Goal: Information Seeking & Learning: Learn about a topic

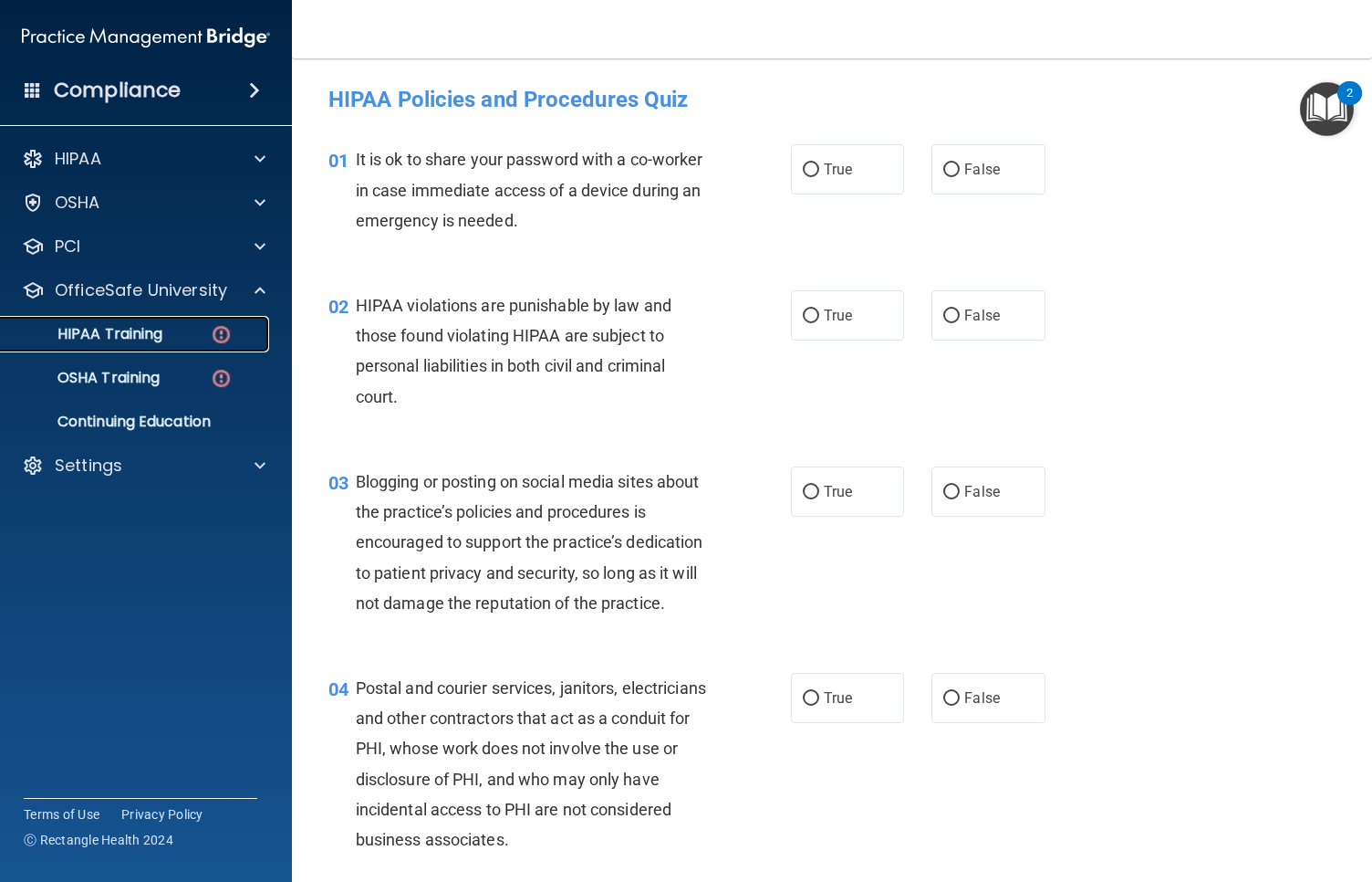
click at [154, 342] on p "HIPAA Training" at bounding box center [87, 334] width 151 height 19
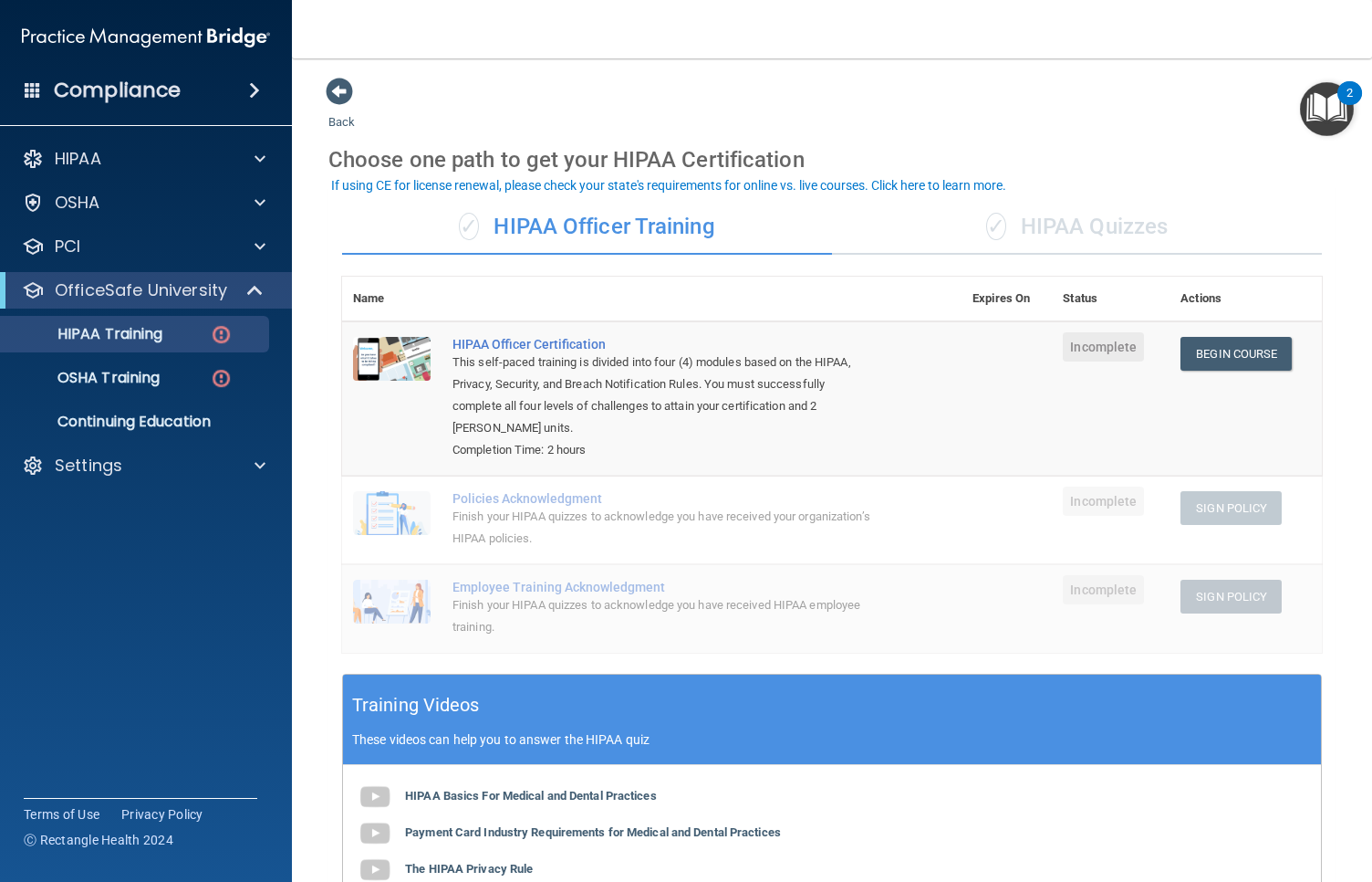
click at [1062, 230] on div "✓ HIPAA Quizzes" at bounding box center [1077, 227] width 490 height 55
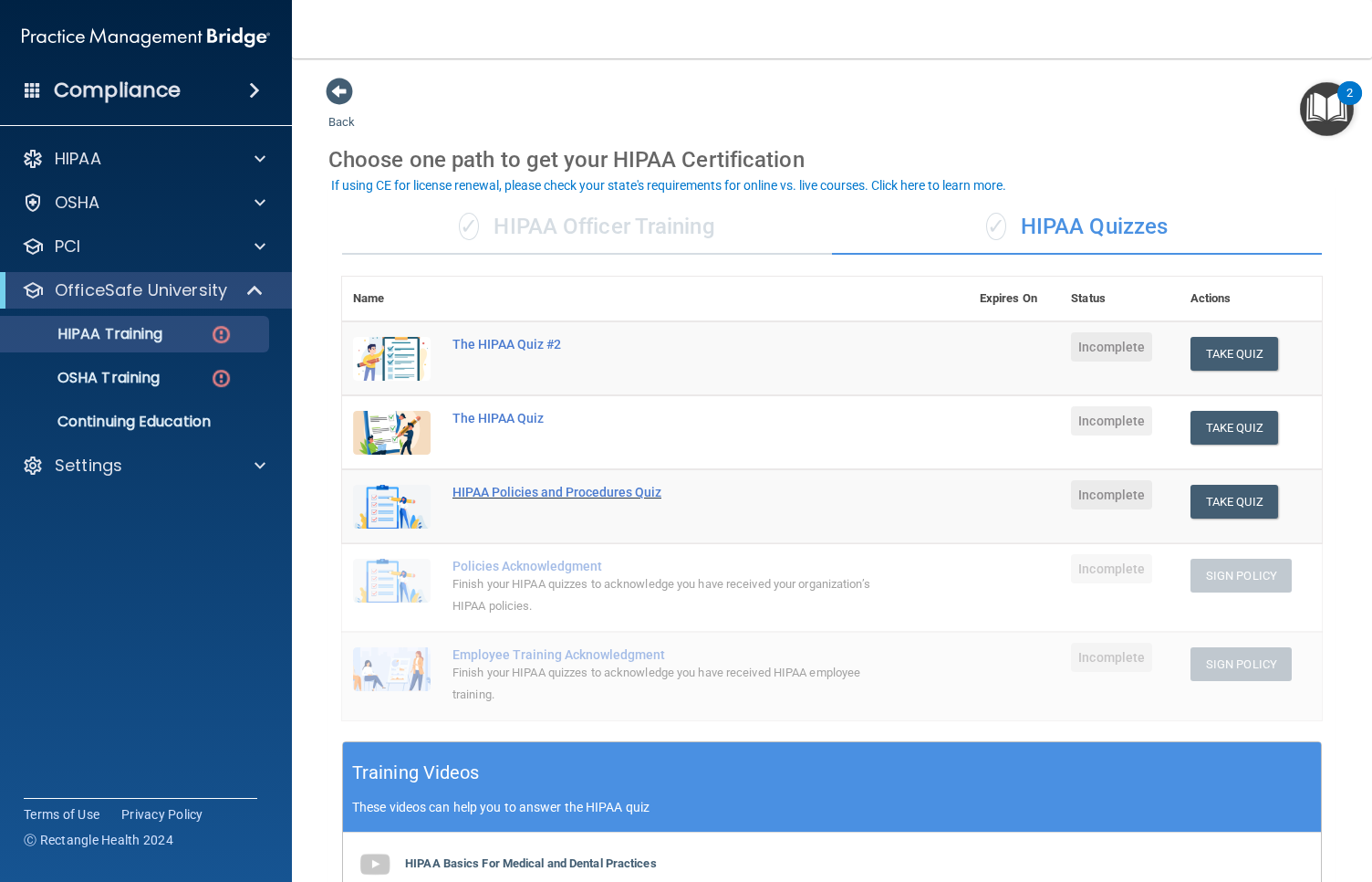
click at [578, 489] on div "HIPAA Policies and Procedures Quiz" at bounding box center [665, 492] width 426 height 15
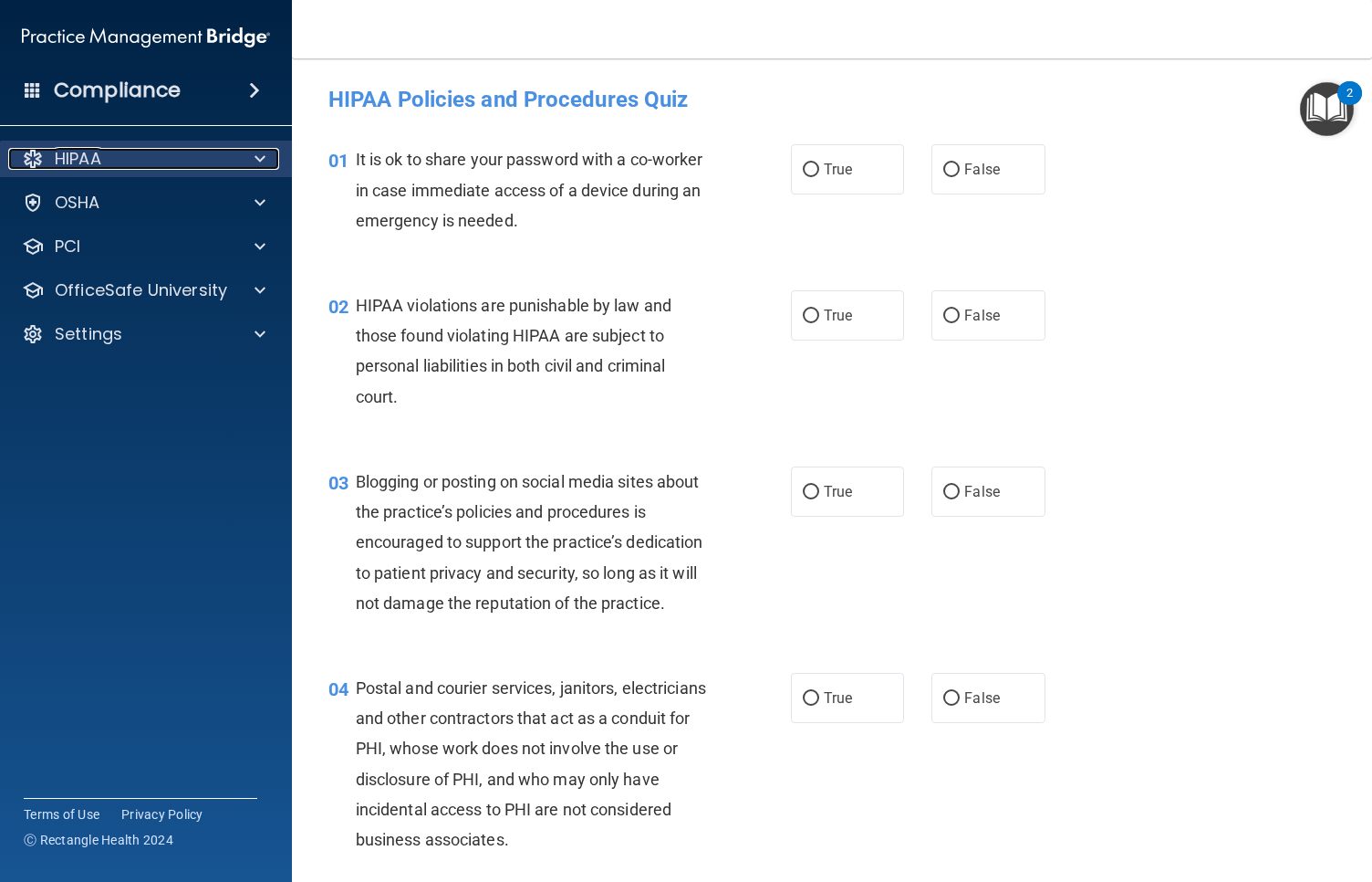
click at [113, 154] on div "HIPAA" at bounding box center [121, 159] width 227 height 22
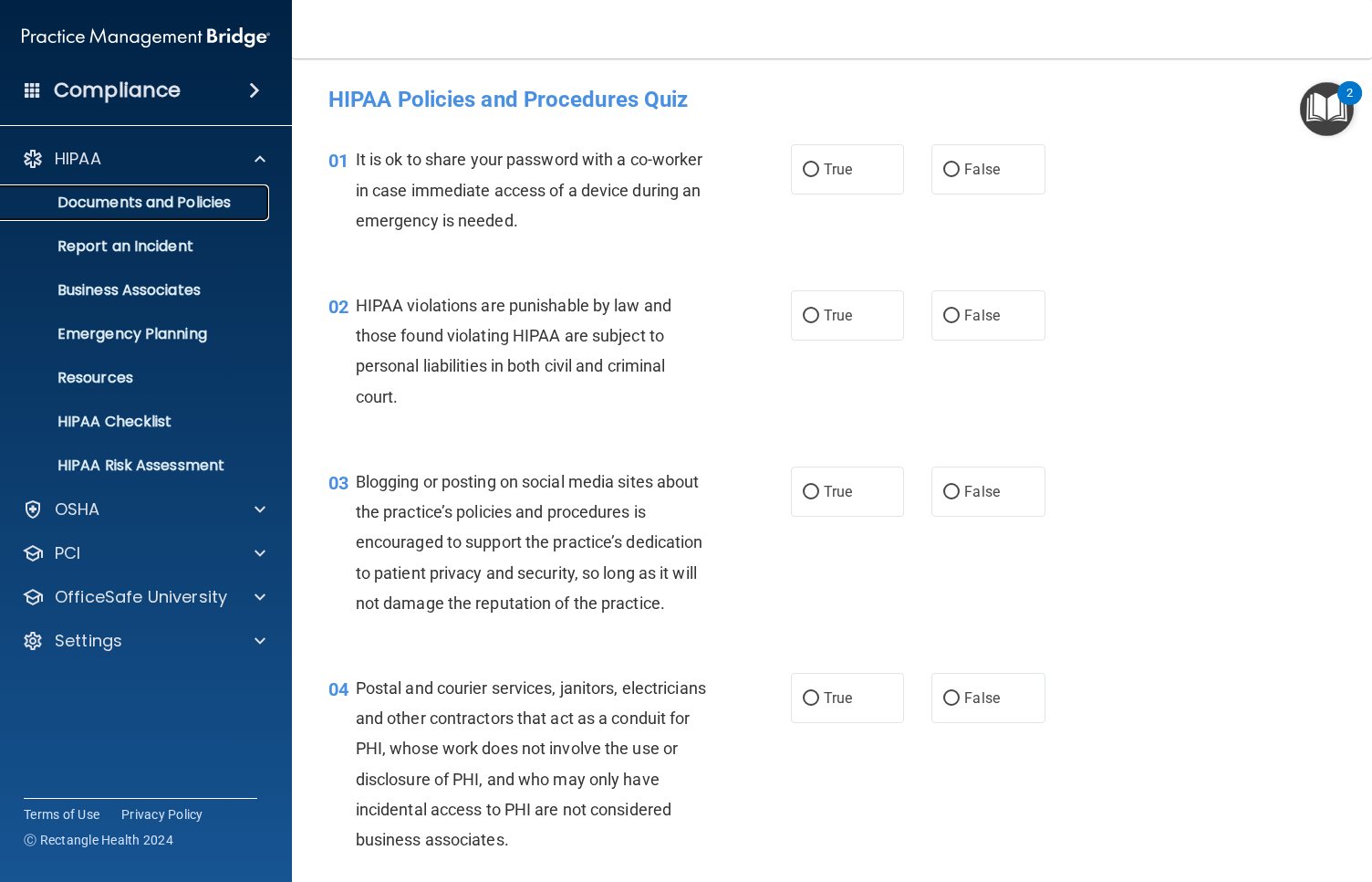
click at [101, 199] on p "Documents and Policies" at bounding box center [136, 203] width 249 height 19
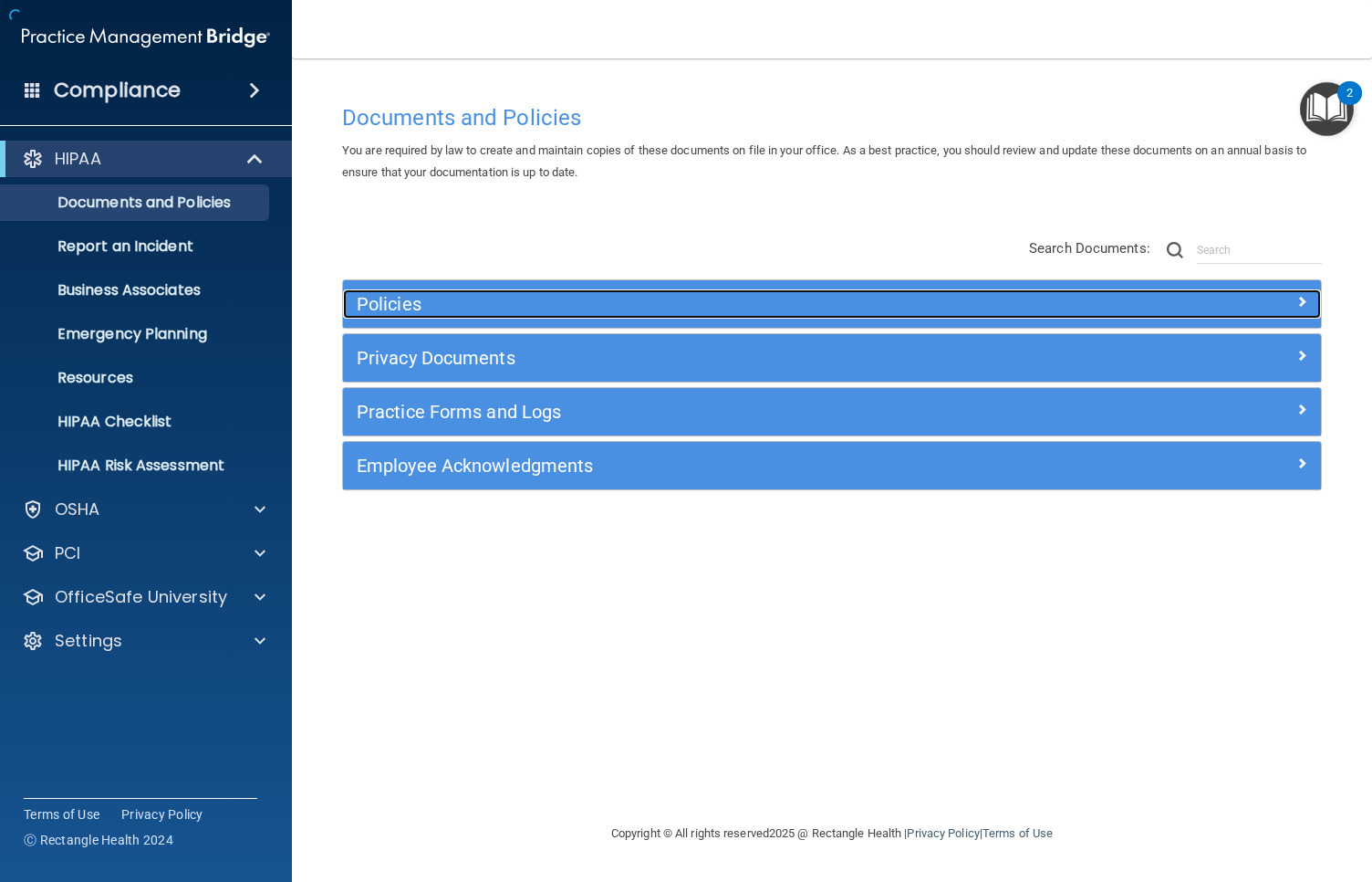
click at [445, 302] on h5 "Policies" at bounding box center [710, 304] width 706 height 20
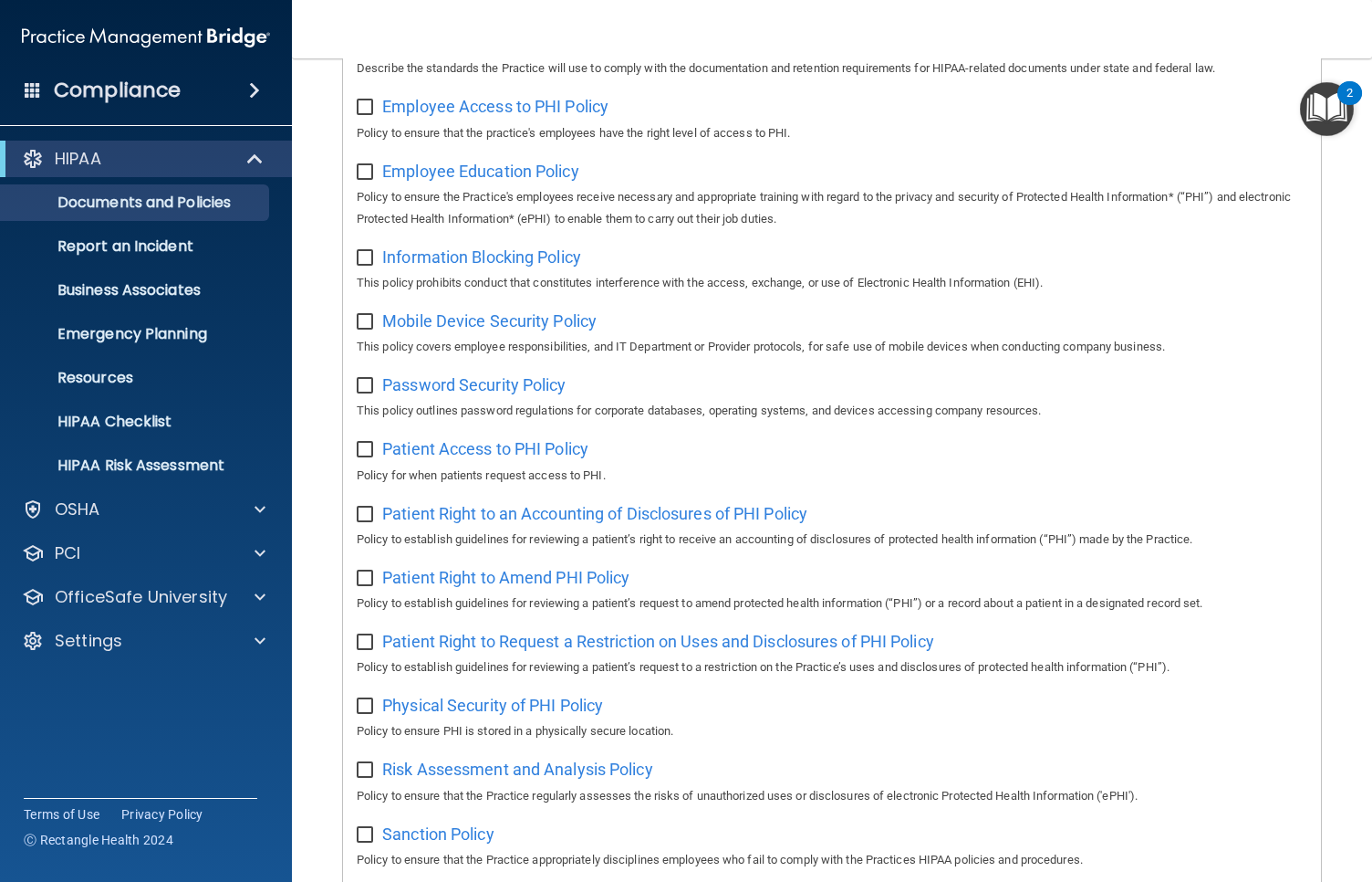
scroll to position [635, 0]
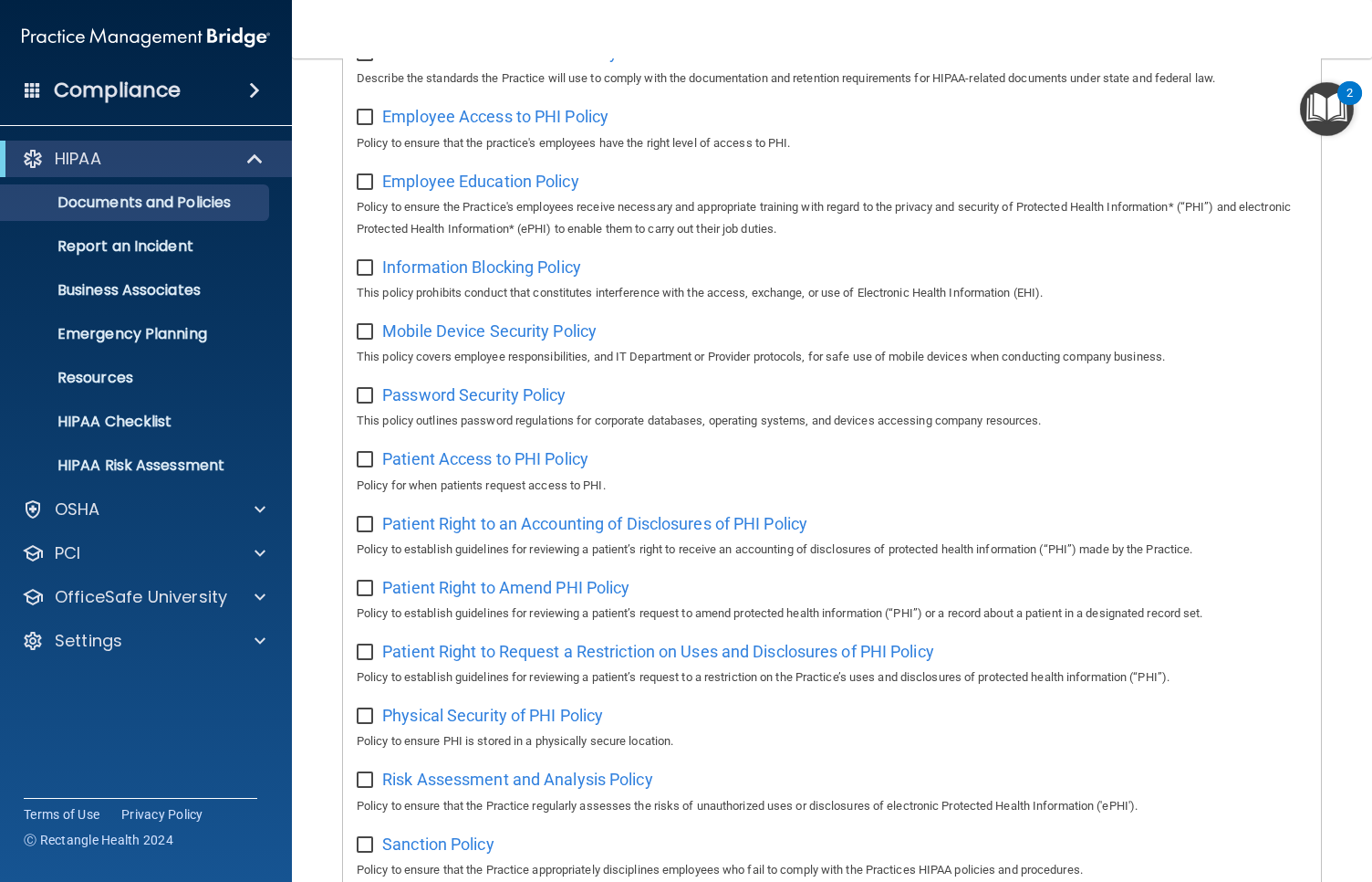
click at [558, 128] on div "Employee Access to PHI Policy Policy to ensure that the practice's employees ha…" at bounding box center [833, 127] width 951 height 52
click at [559, 124] on span "Employee Access to PHI Policy" at bounding box center [495, 116] width 227 height 19
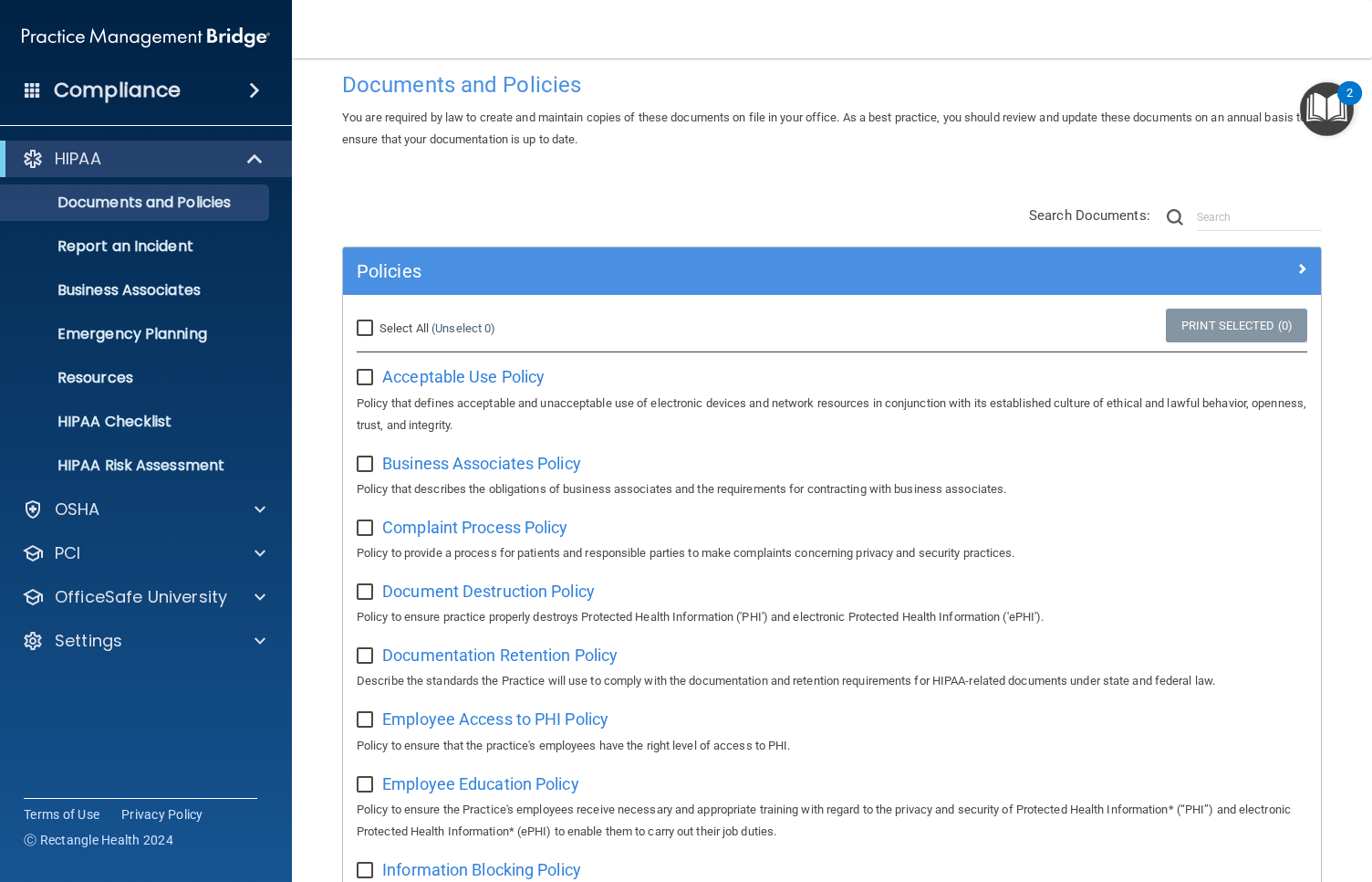
scroll to position [0, 0]
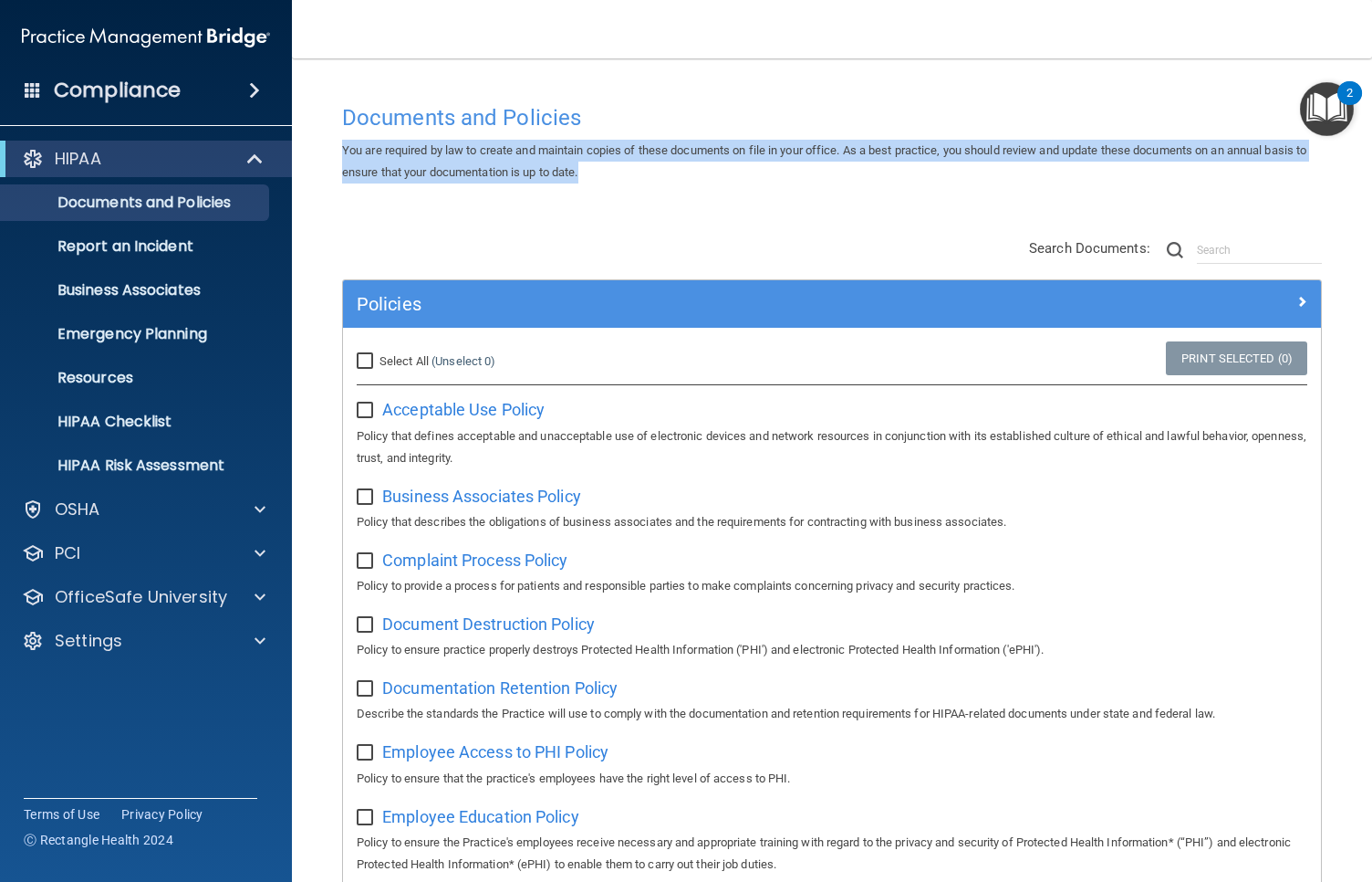
drag, startPoint x: 632, startPoint y: 173, endPoint x: 305, endPoint y: 155, distance: 327.5
click at [305, 155] on main "Documents and Policies You are required by law to create and maintain copies of…" at bounding box center [833, 469] width 1081 height 823
click at [134, 602] on p "OfficeSafe University" at bounding box center [141, 597] width 172 height 22
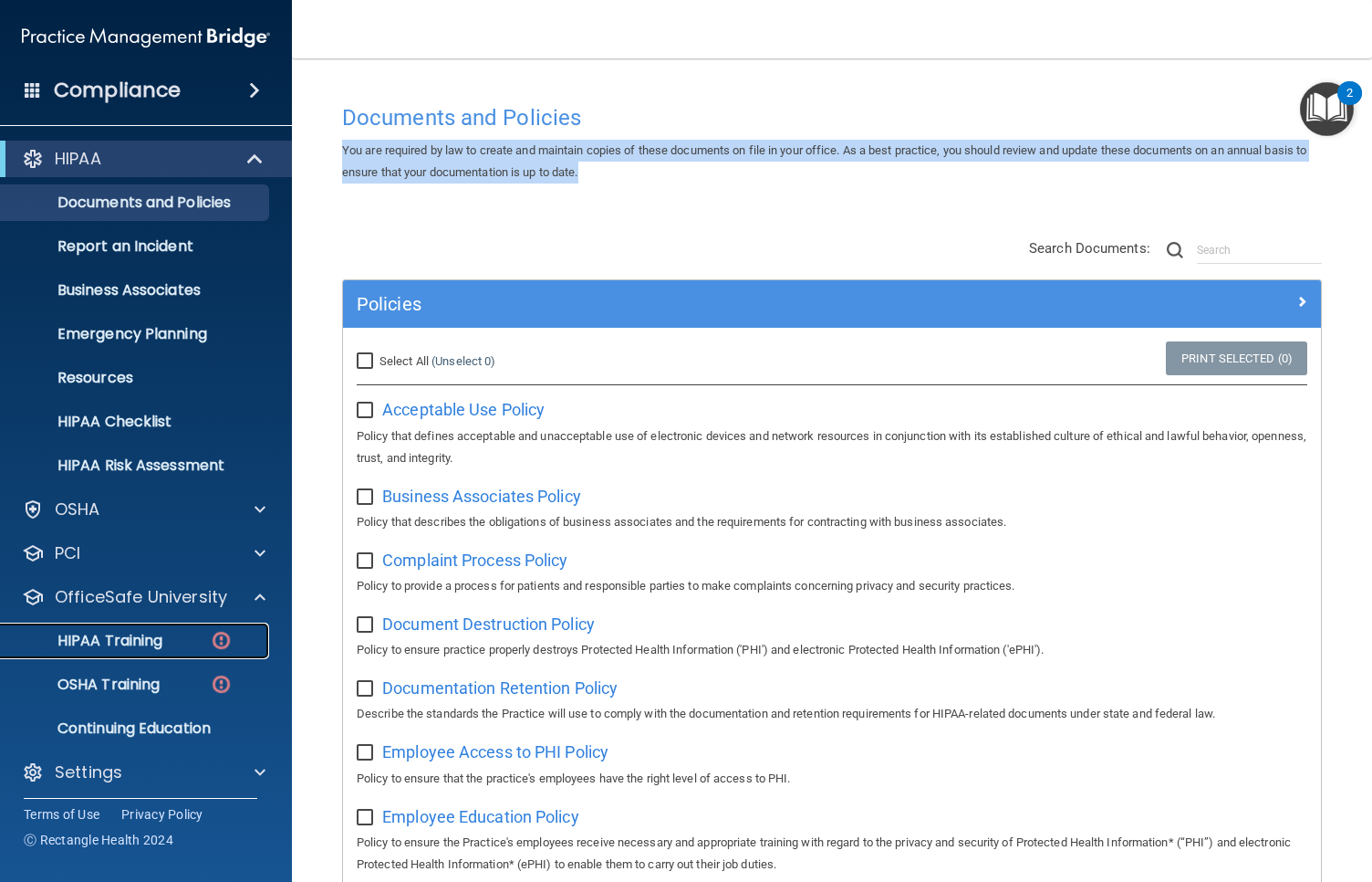
click at [86, 640] on p "HIPAA Training" at bounding box center [87, 640] width 151 height 19
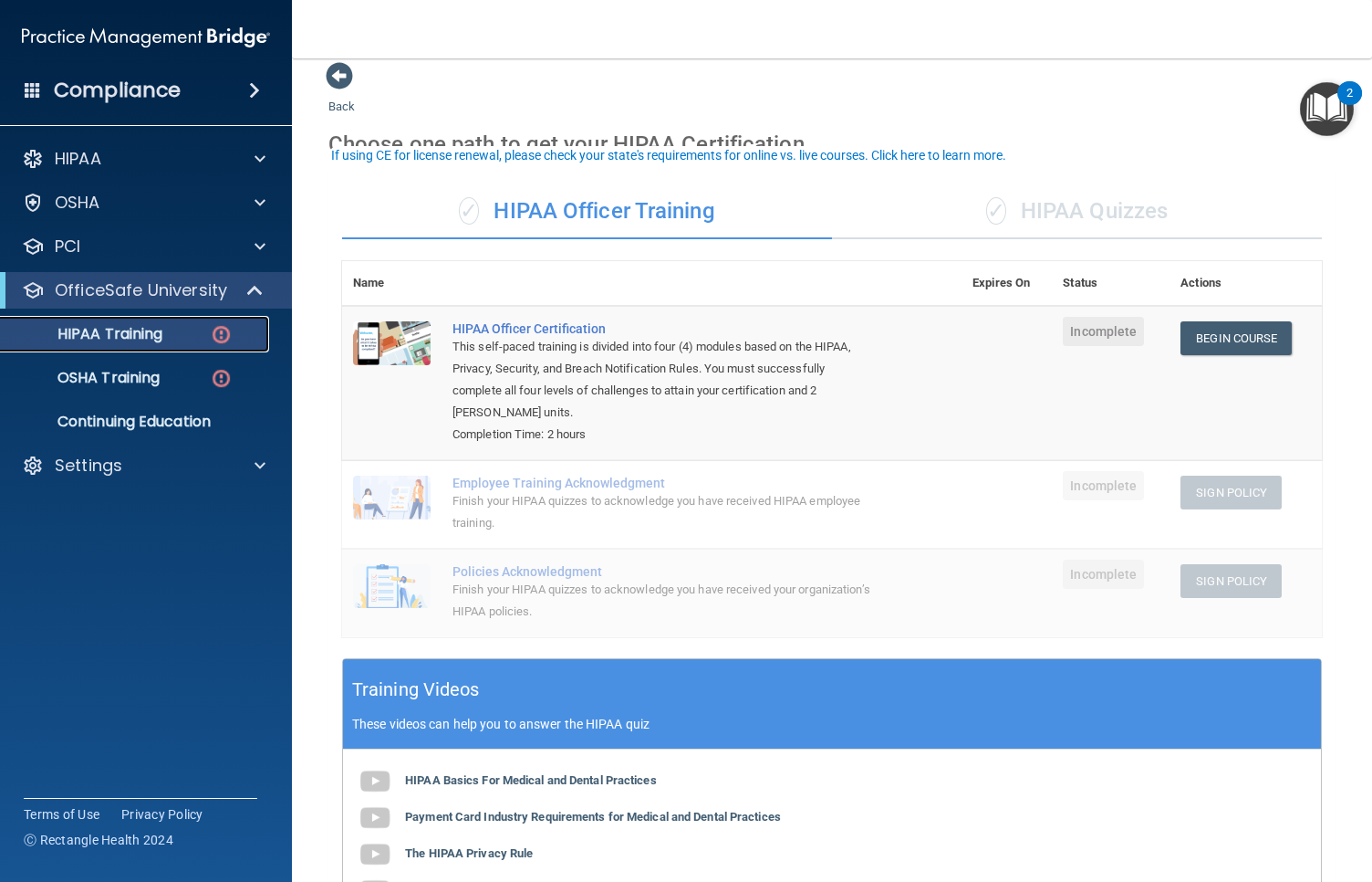
scroll to position [32, 0]
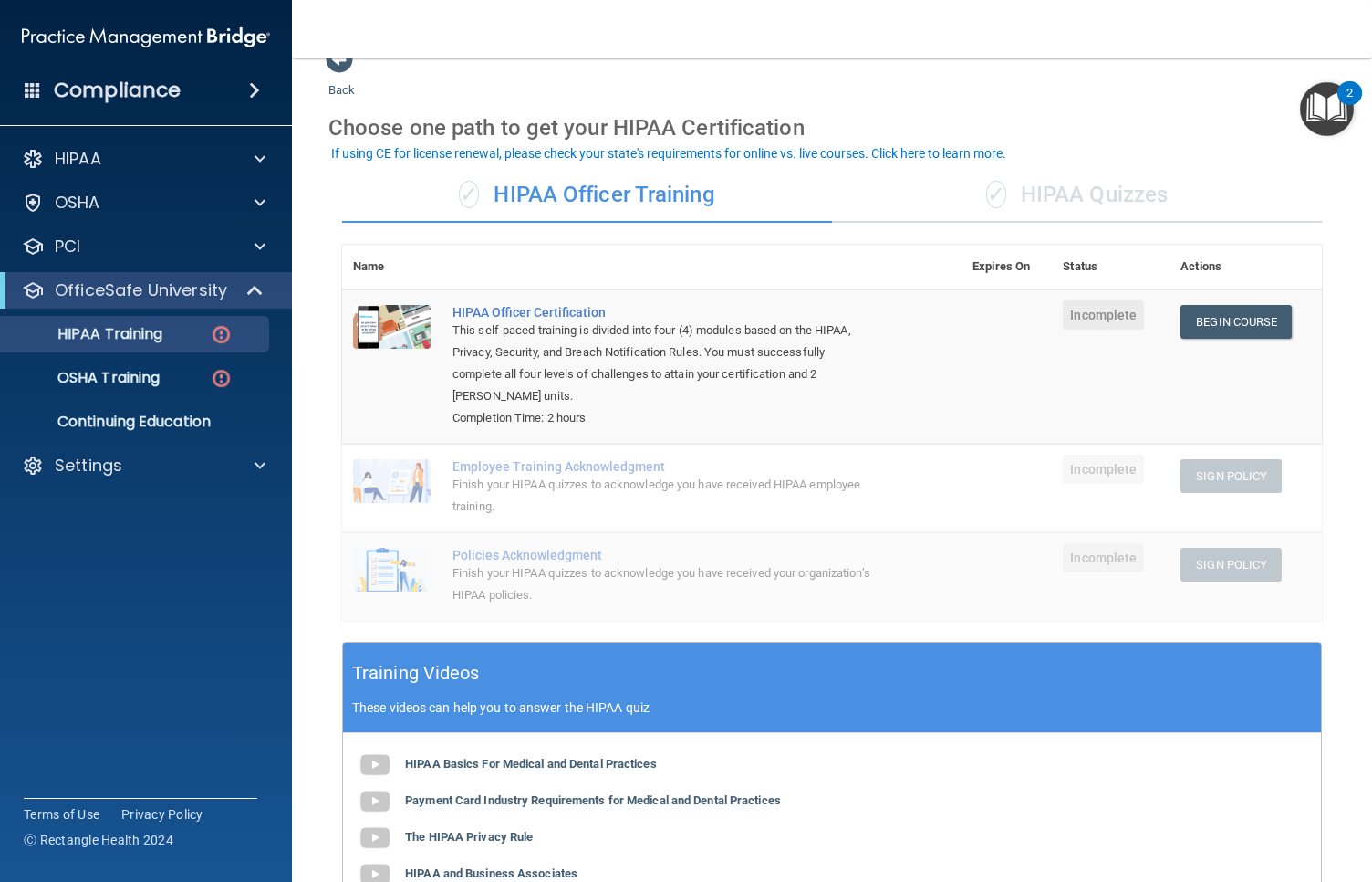
click at [1119, 182] on div "✓ HIPAA Quizzes" at bounding box center [1077, 194] width 490 height 55
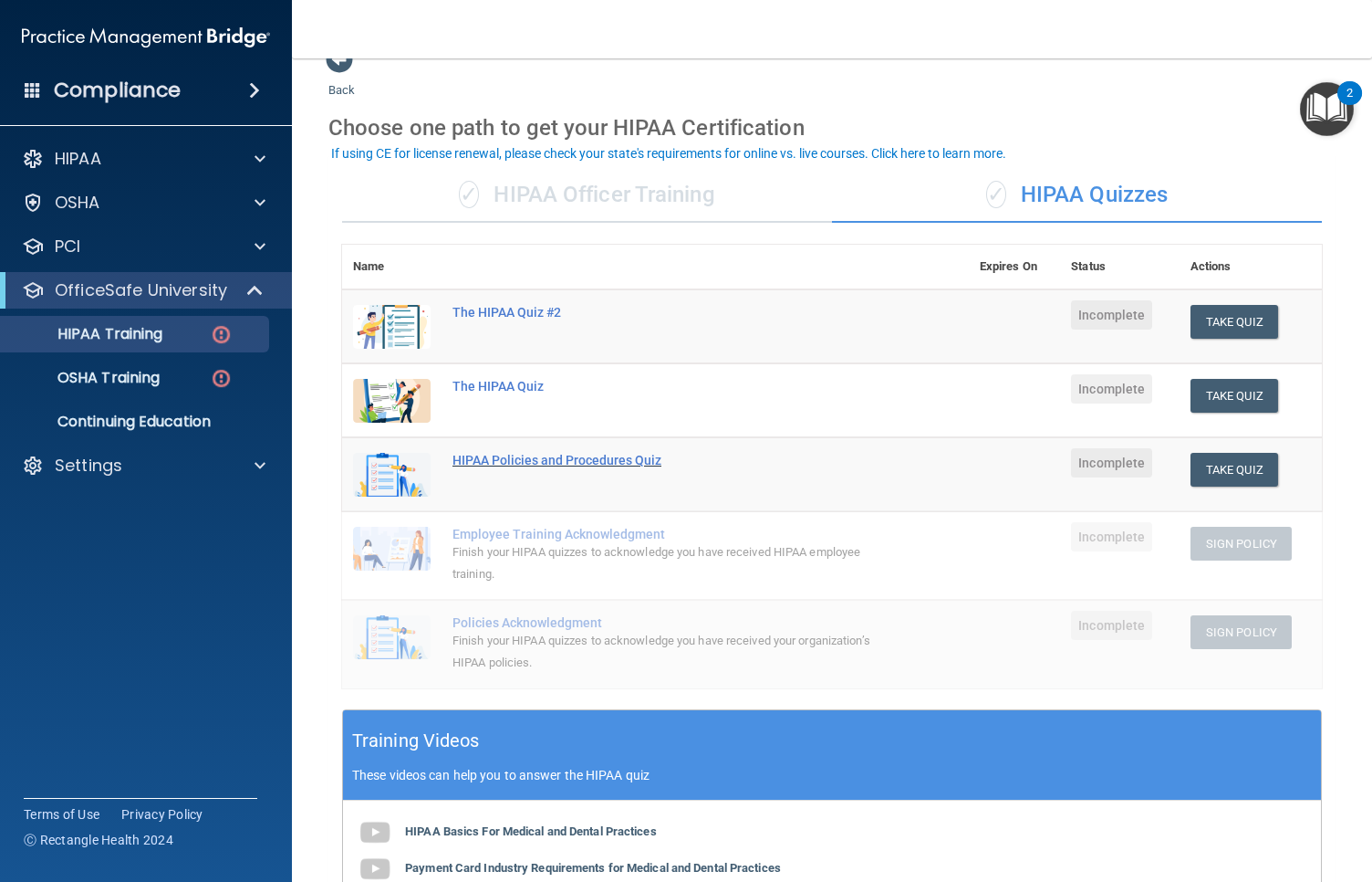
click at [538, 458] on div "HIPAA Policies and Procedures Quiz" at bounding box center [665, 460] width 426 height 15
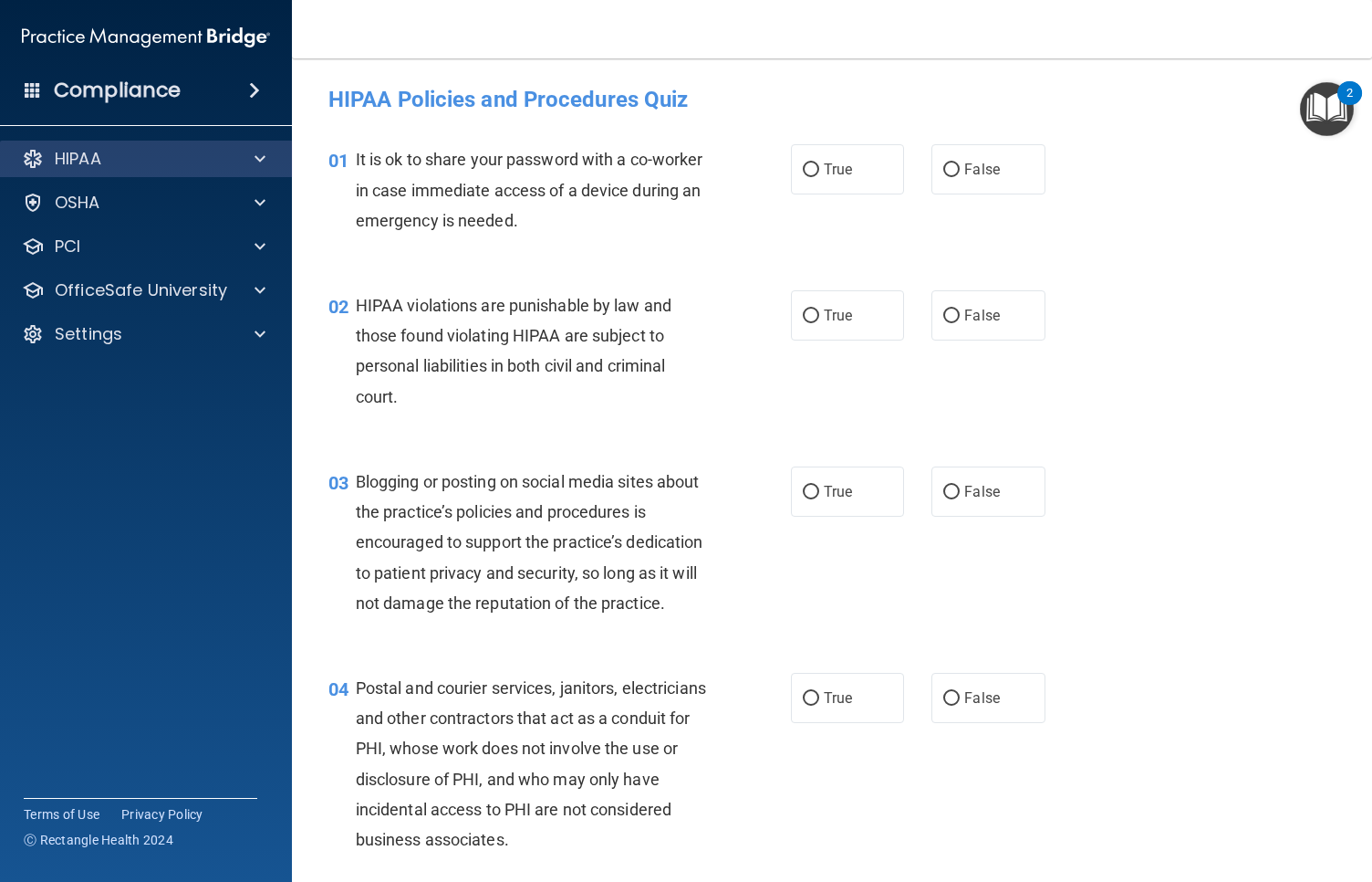
click at [181, 141] on div "HIPAA" at bounding box center [146, 158] width 293 height 36
click at [180, 150] on div "HIPAA" at bounding box center [121, 159] width 227 height 22
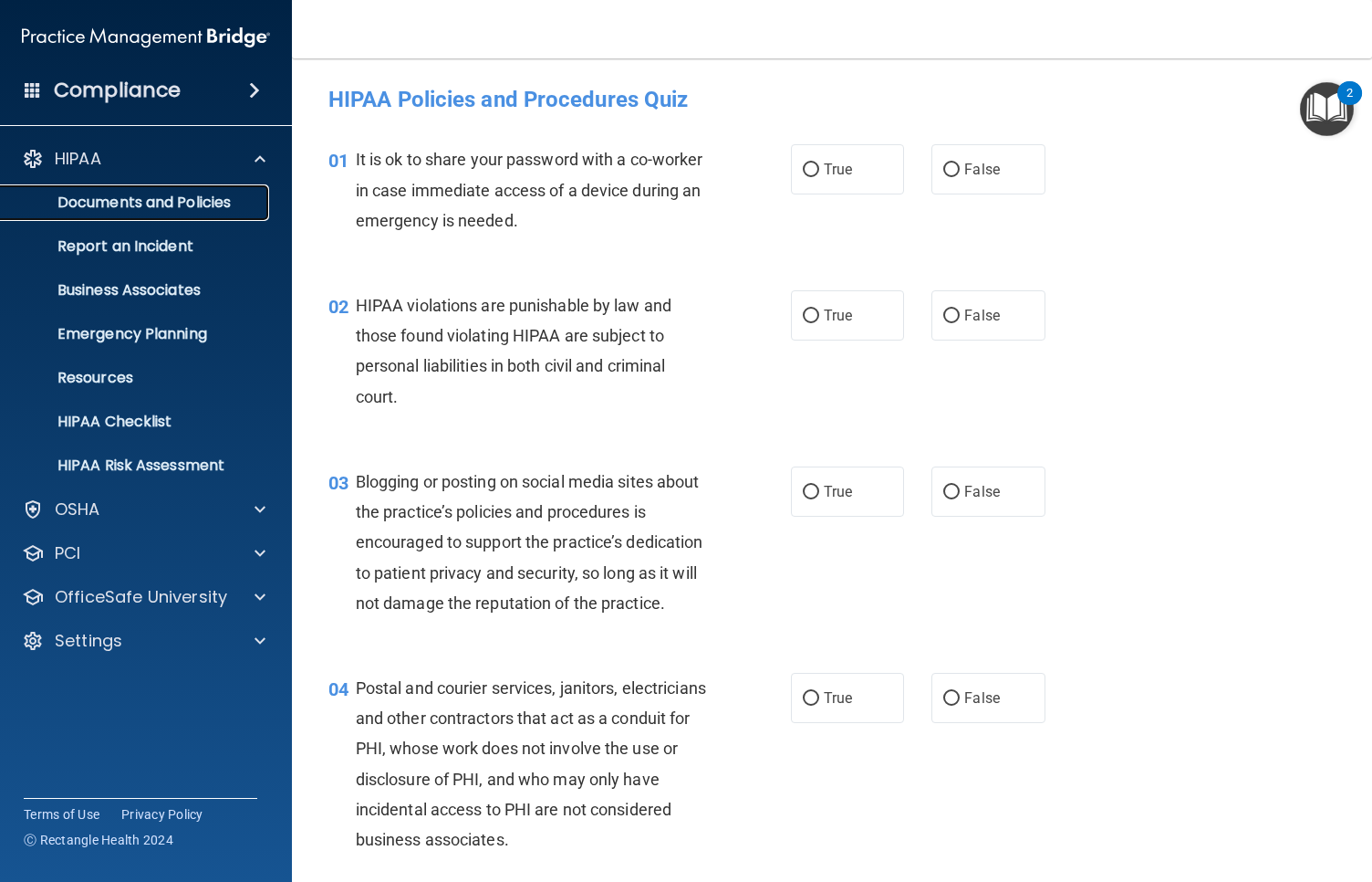
click at [180, 199] on p "Documents and Policies" at bounding box center [136, 203] width 249 height 19
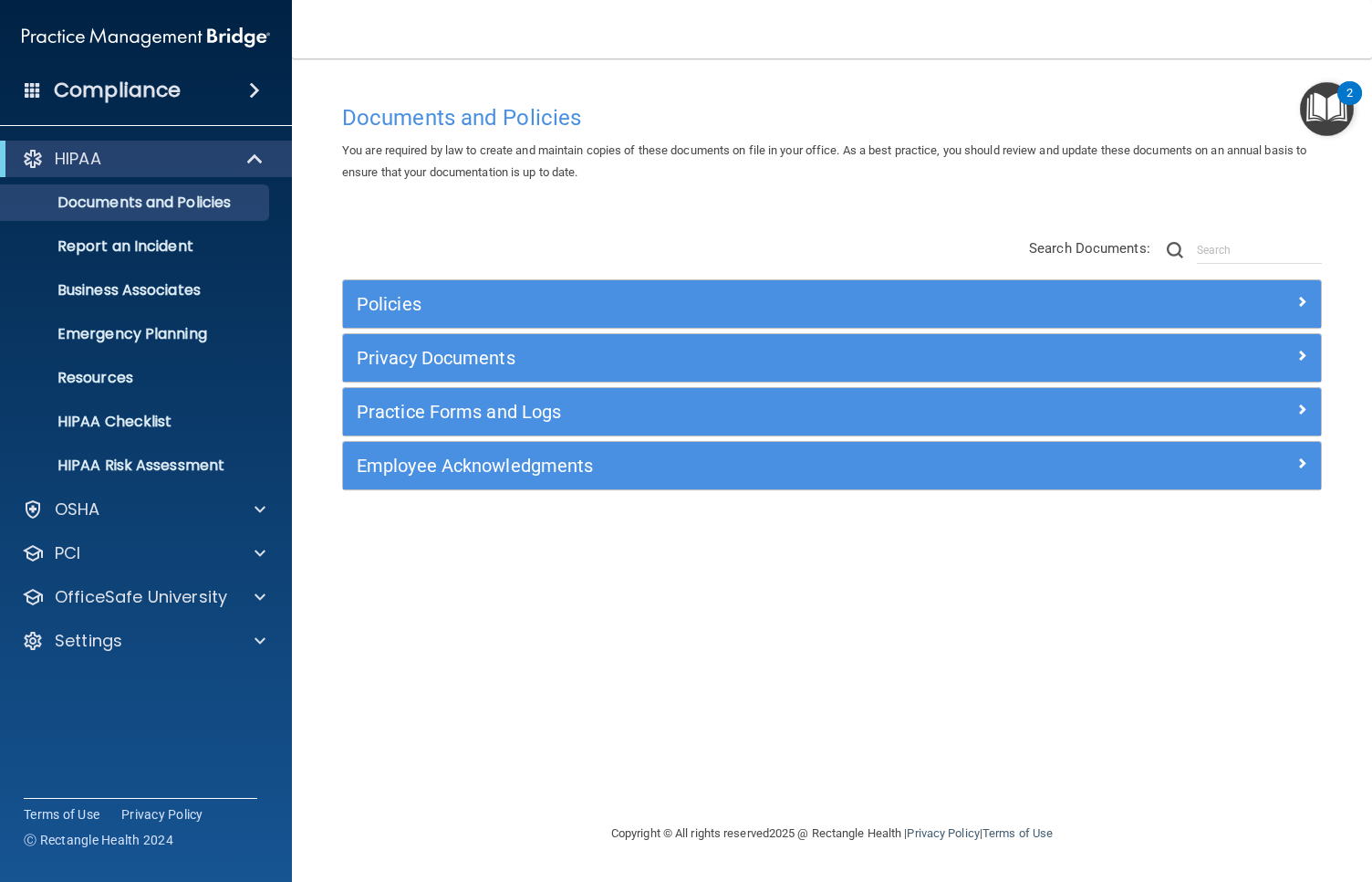
click at [458, 276] on div "Policies Select All (Unselect 0) Unselect All Print Selected (0) Acceptable Use…" at bounding box center [832, 366] width 1007 height 292
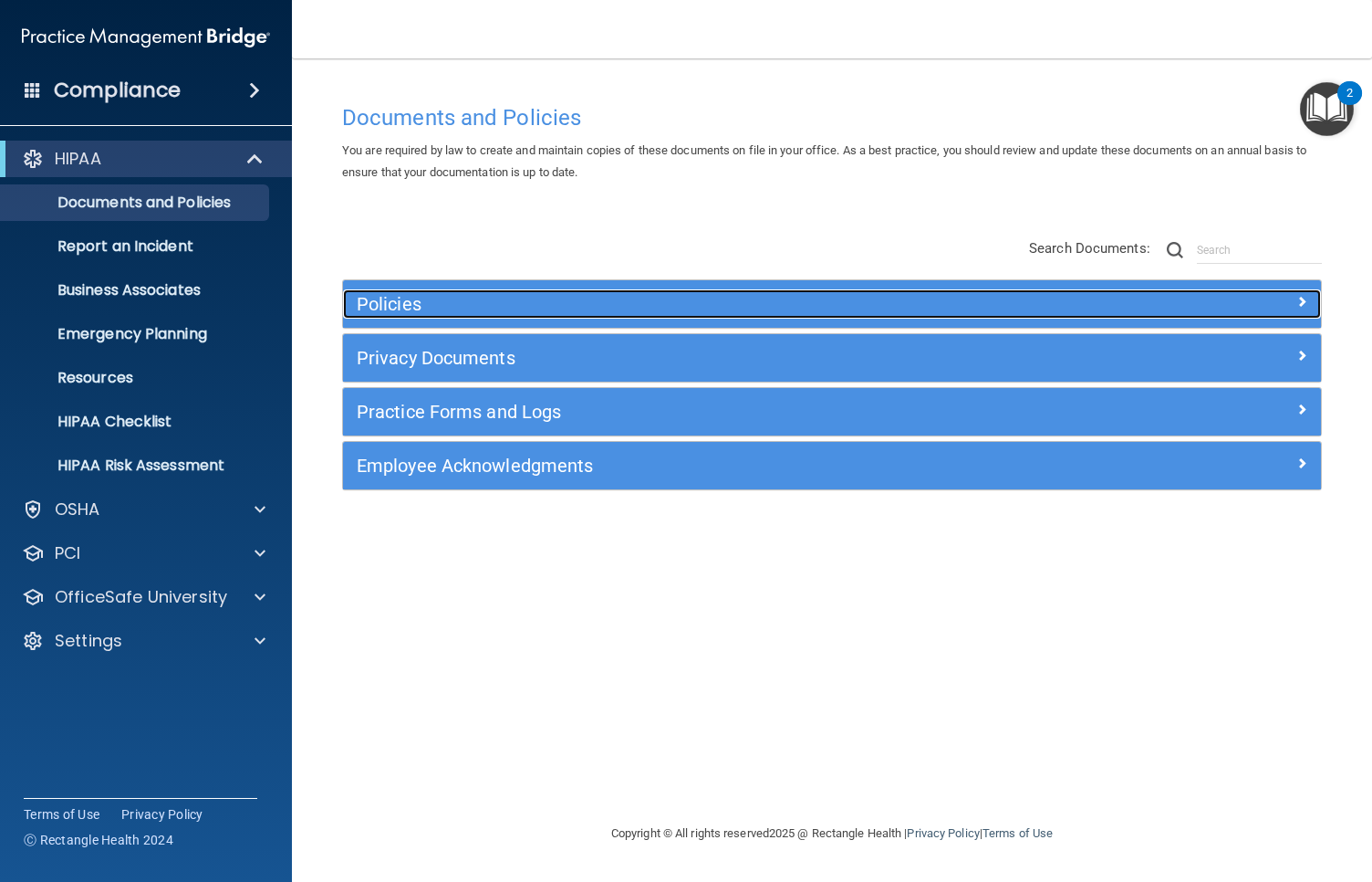
click at [457, 292] on div "Policies" at bounding box center [710, 304] width 734 height 30
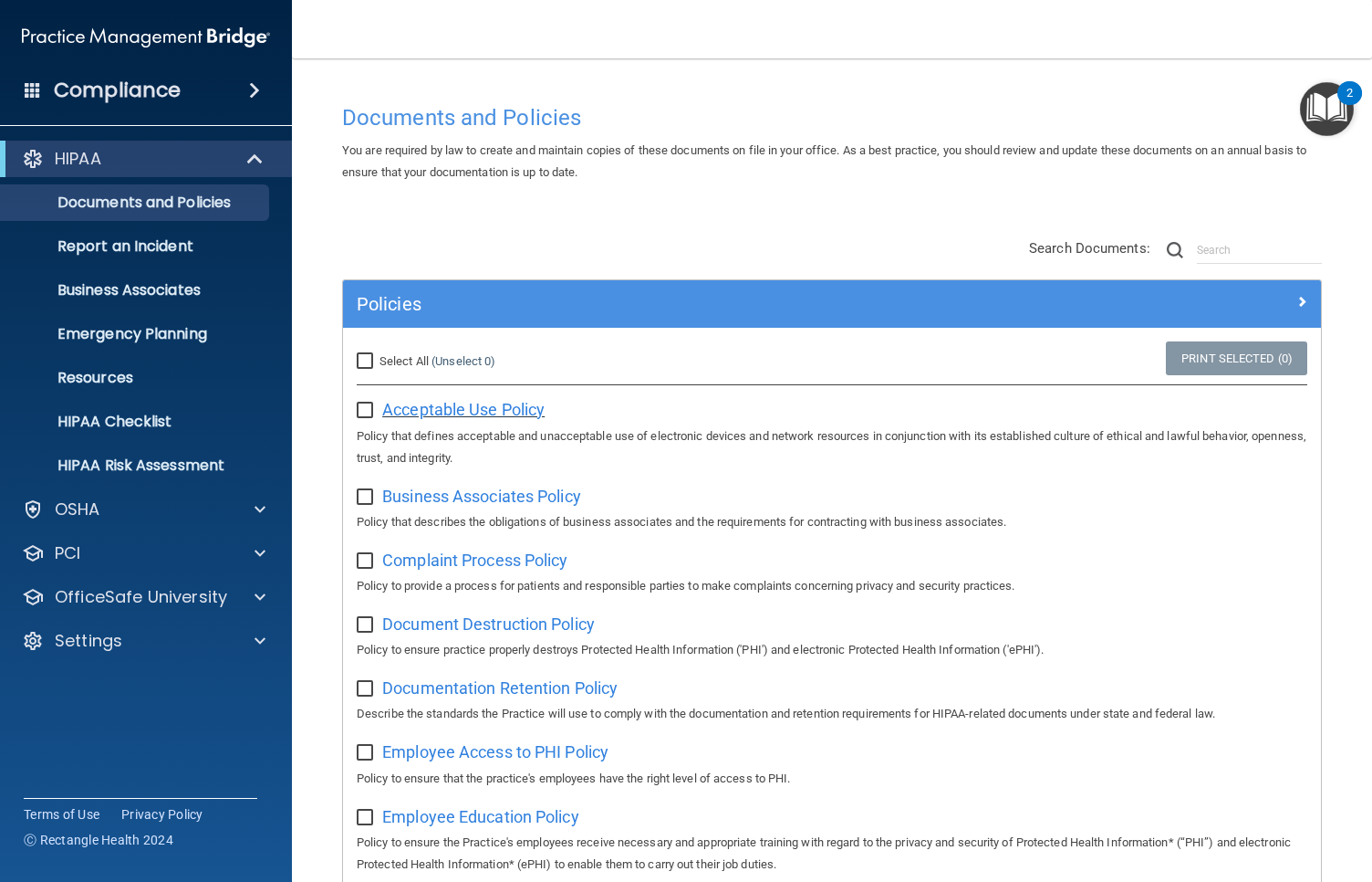
click at [456, 405] on span "Acceptable Use Policy" at bounding box center [464, 409] width 163 height 19
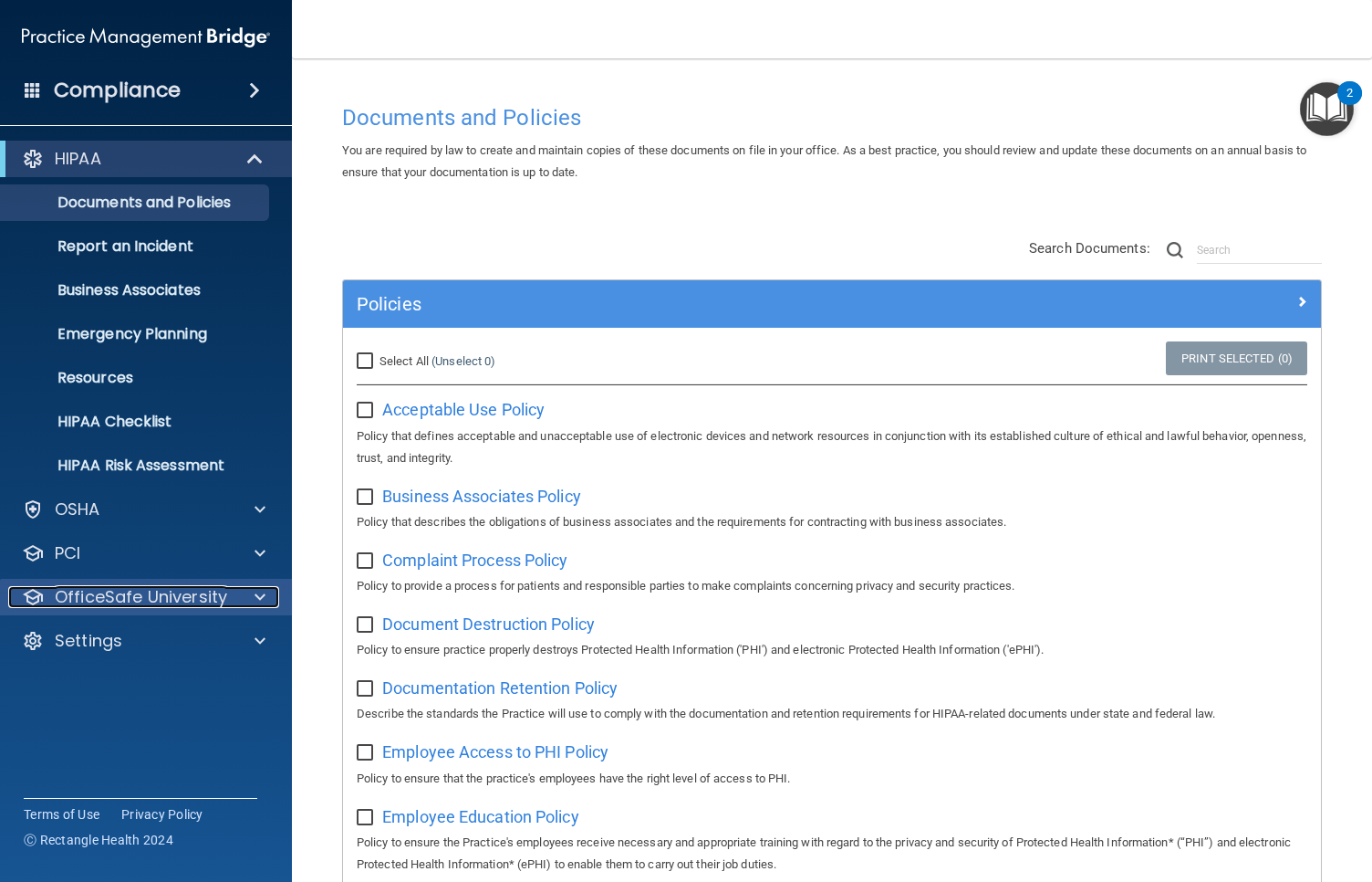
click at [135, 602] on p "OfficeSafe University" at bounding box center [141, 597] width 172 height 22
click at [105, 598] on p "OfficeSafe University" at bounding box center [141, 597] width 172 height 22
drag, startPoint x: 117, startPoint y: 581, endPoint x: 129, endPoint y: 581, distance: 12.0
click at [118, 583] on div "OfficeSafe University" at bounding box center [146, 596] width 293 height 36
click at [130, 592] on p "OfficeSafe University" at bounding box center [141, 597] width 172 height 22
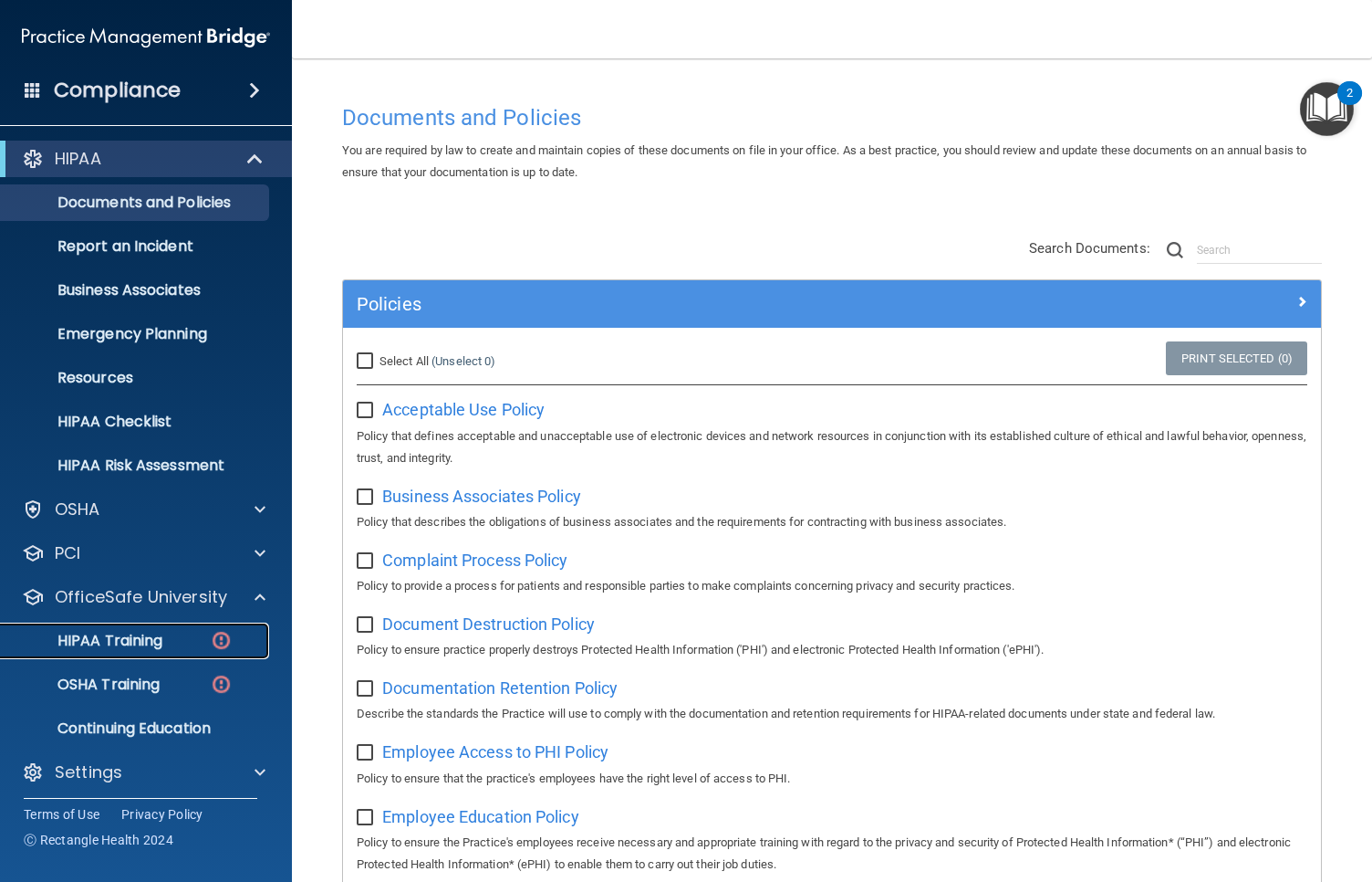
click at [133, 632] on p "HIPAA Training" at bounding box center [87, 640] width 151 height 19
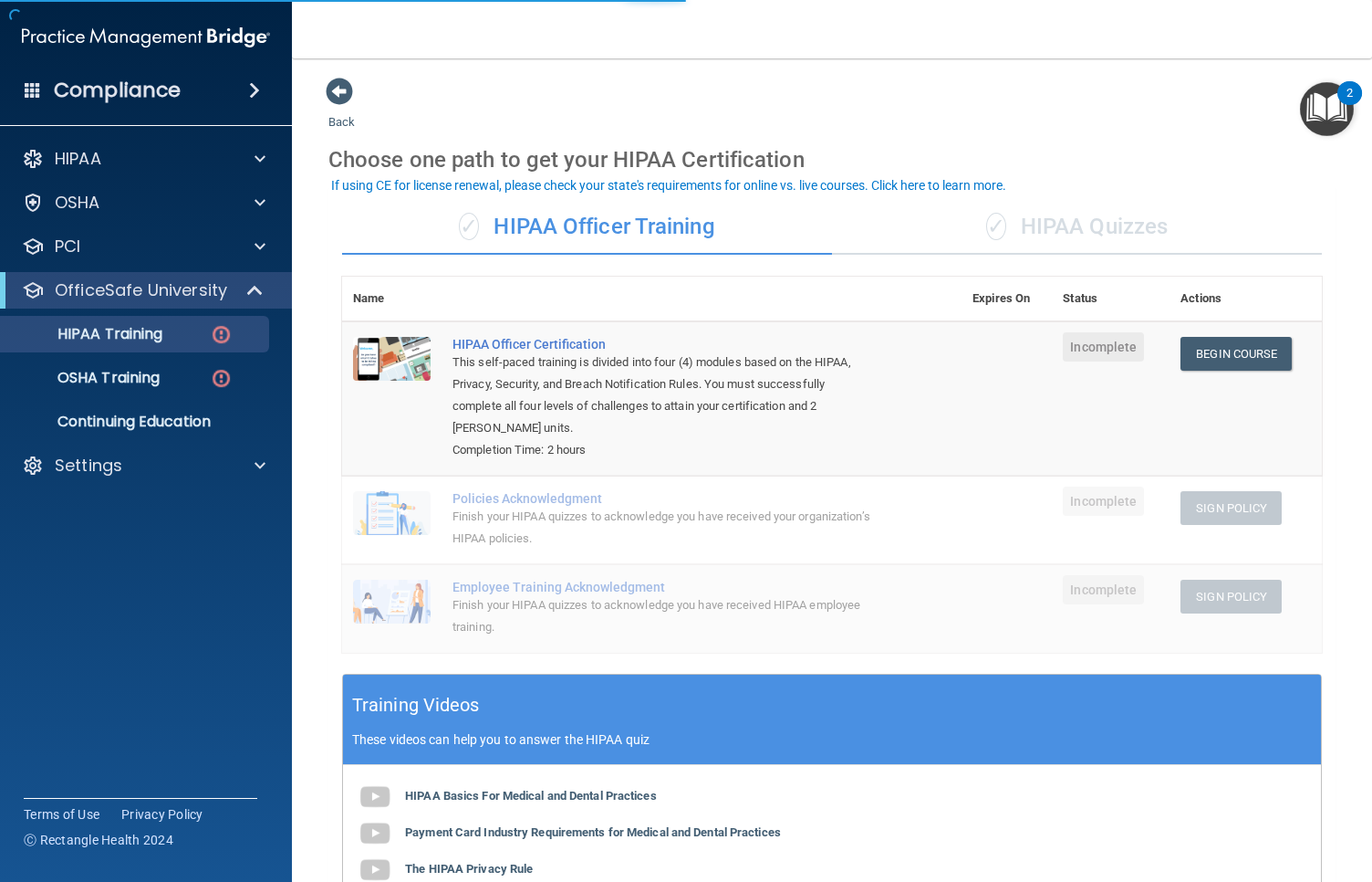
click at [1136, 230] on div "✓ HIPAA Quizzes" at bounding box center [1077, 227] width 490 height 55
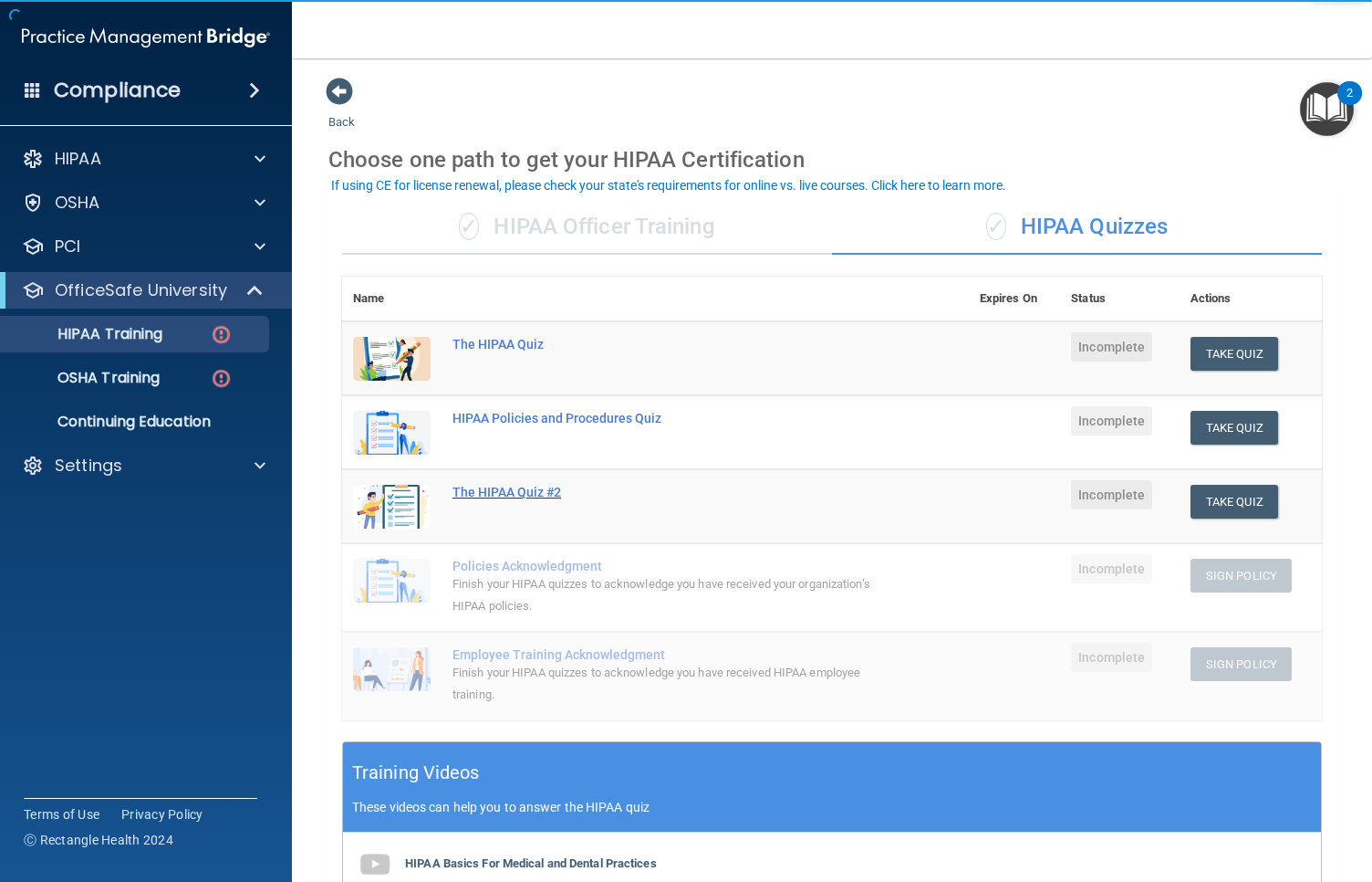
click at [542, 492] on div "The HIPAA Quiz #2" at bounding box center [665, 492] width 426 height 15
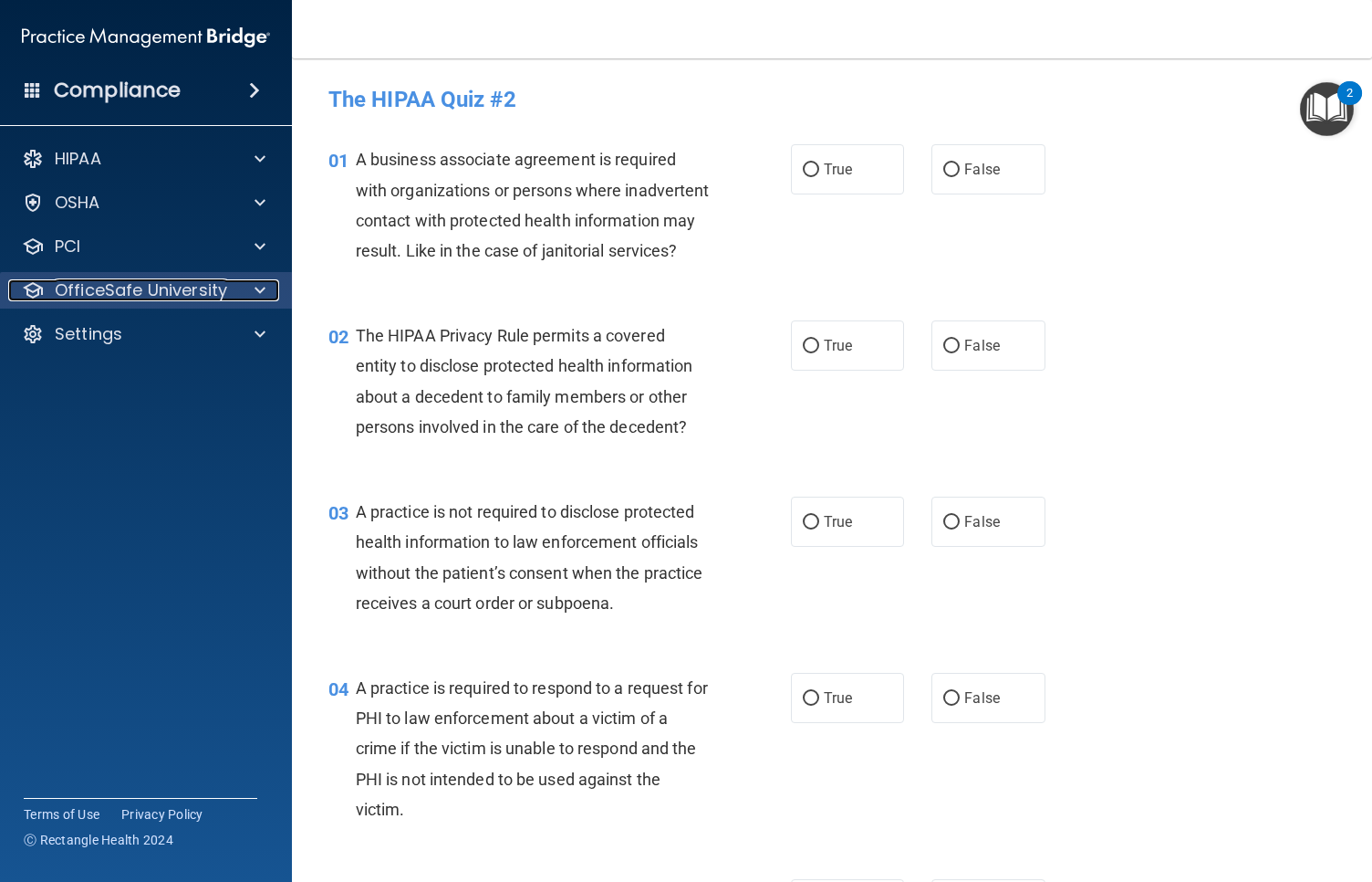
click at [225, 294] on p "OfficeSafe University" at bounding box center [141, 291] width 172 height 22
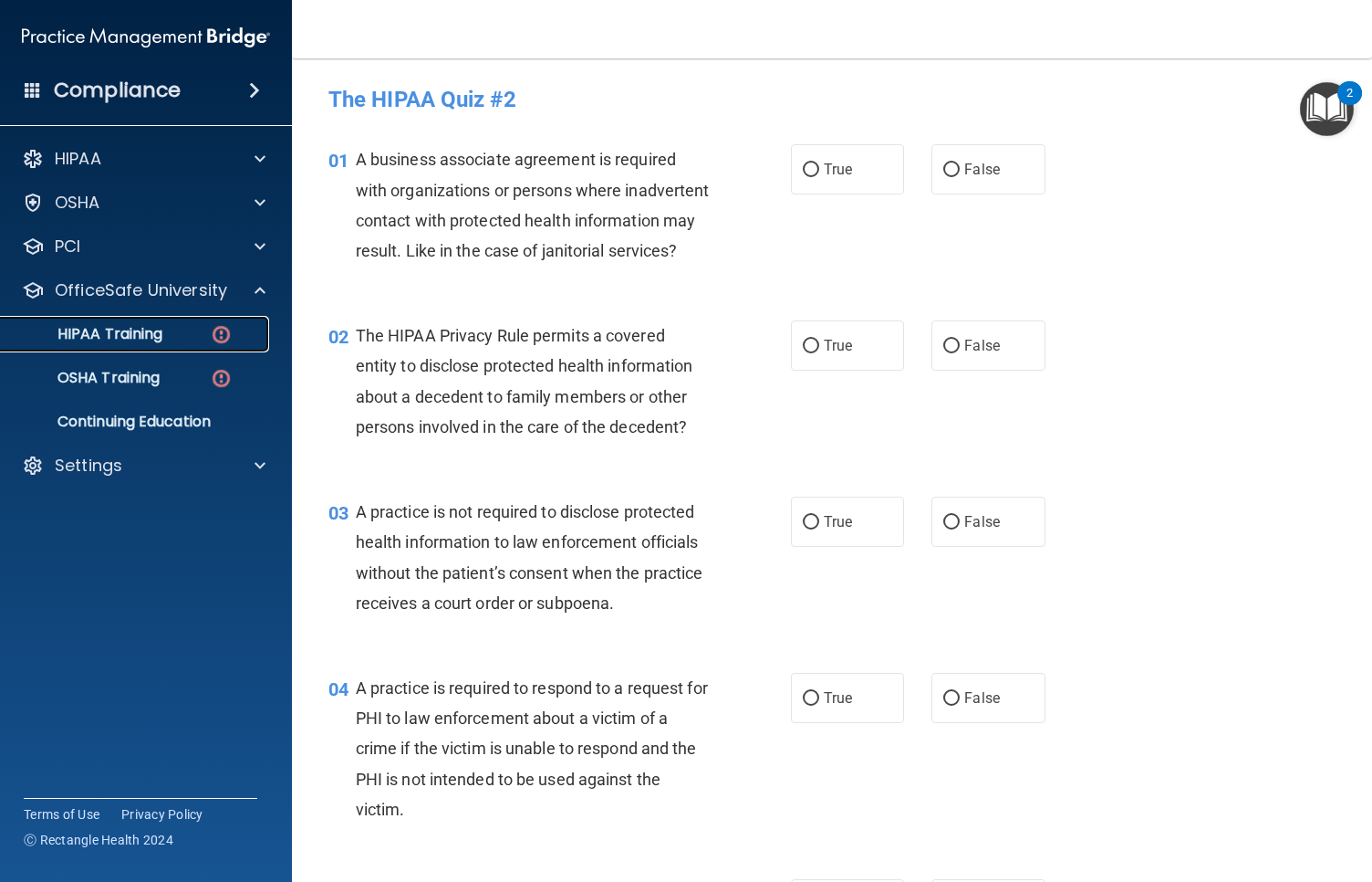
click at [185, 336] on div "HIPAA Training" at bounding box center [136, 334] width 249 height 19
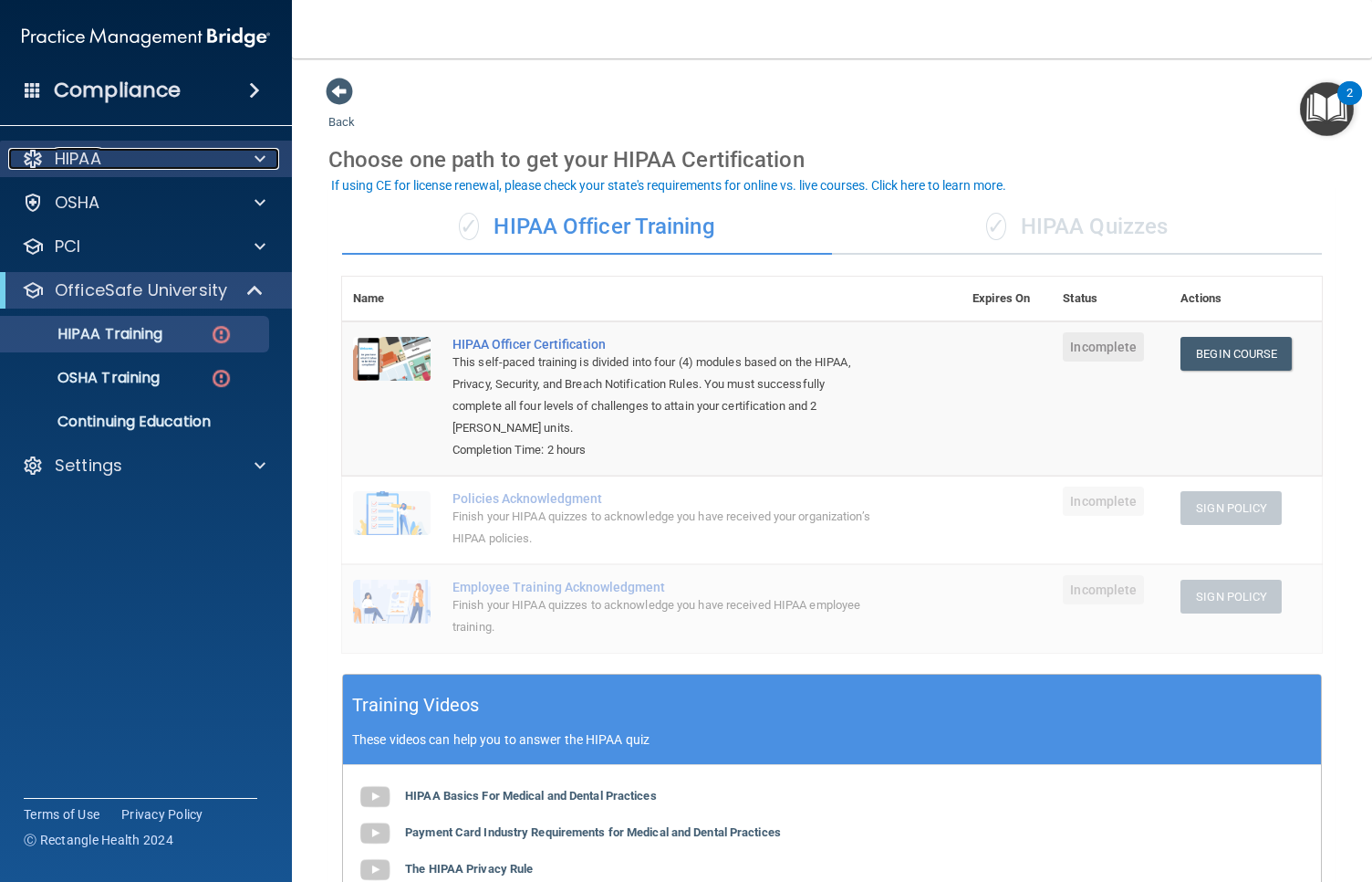
click at [188, 155] on div "HIPAA" at bounding box center [121, 159] width 227 height 22
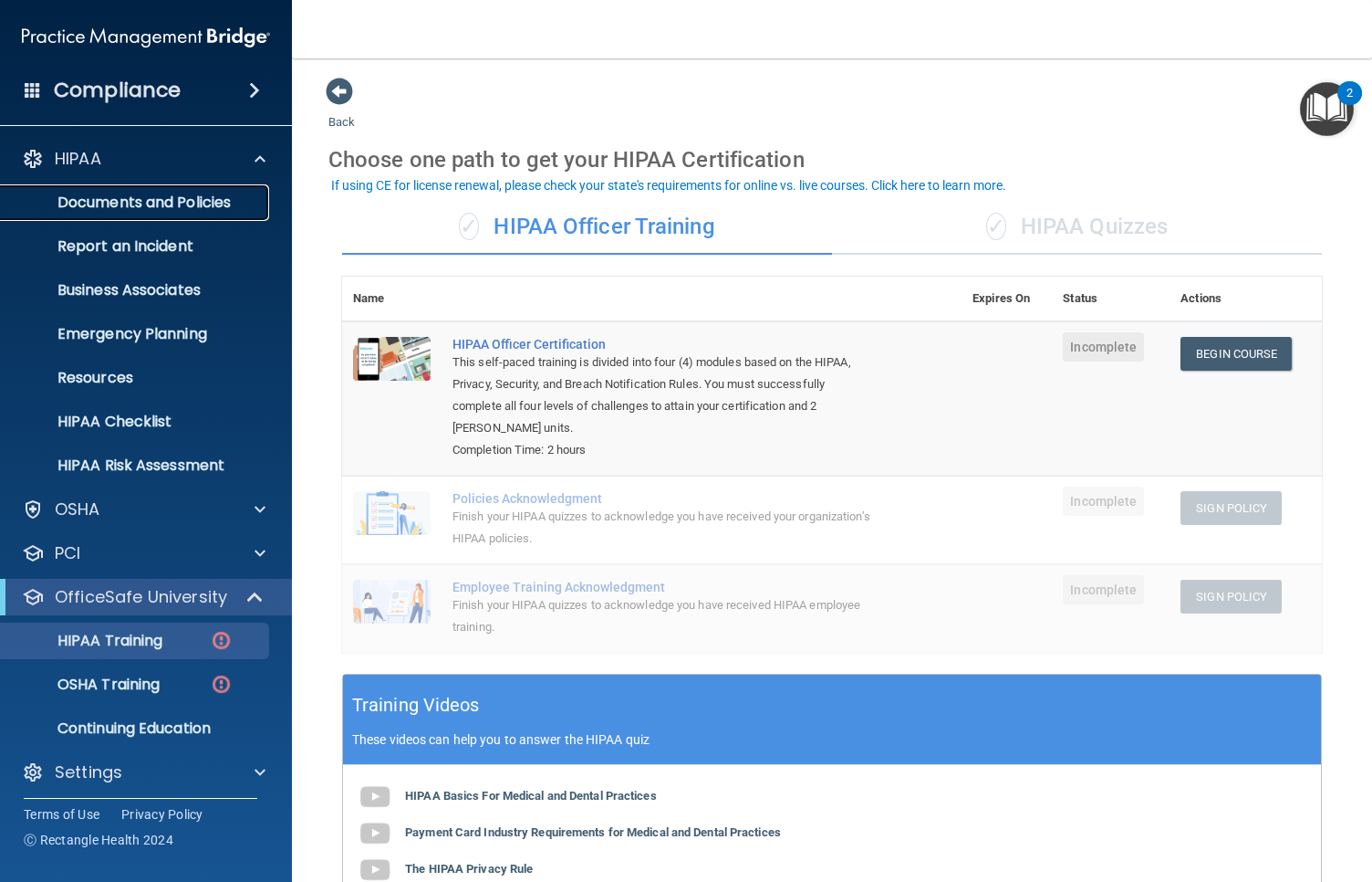
click at [197, 205] on p "Documents and Policies" at bounding box center [136, 203] width 249 height 19
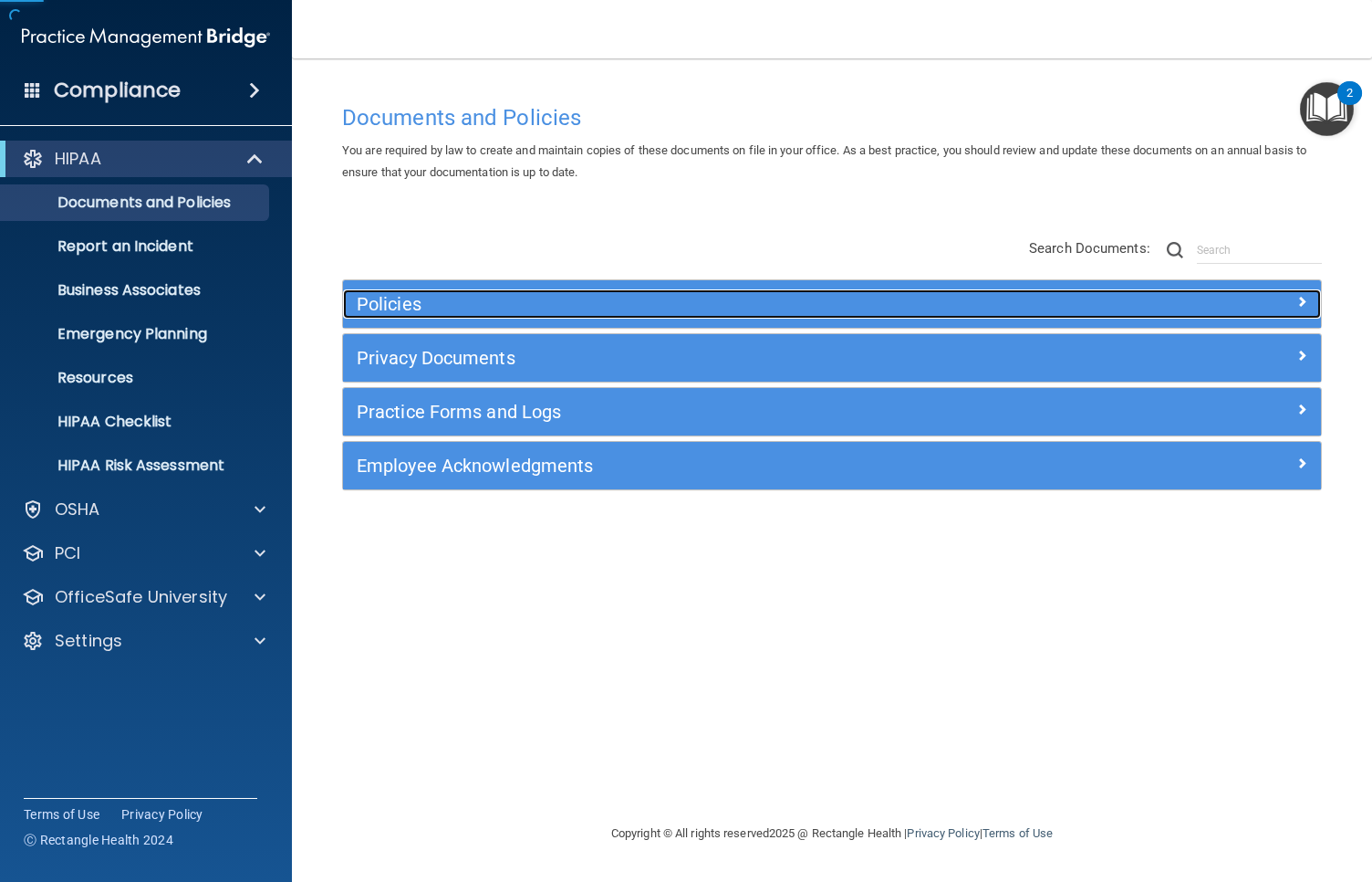
click at [486, 305] on h5 "Policies" at bounding box center [710, 304] width 706 height 20
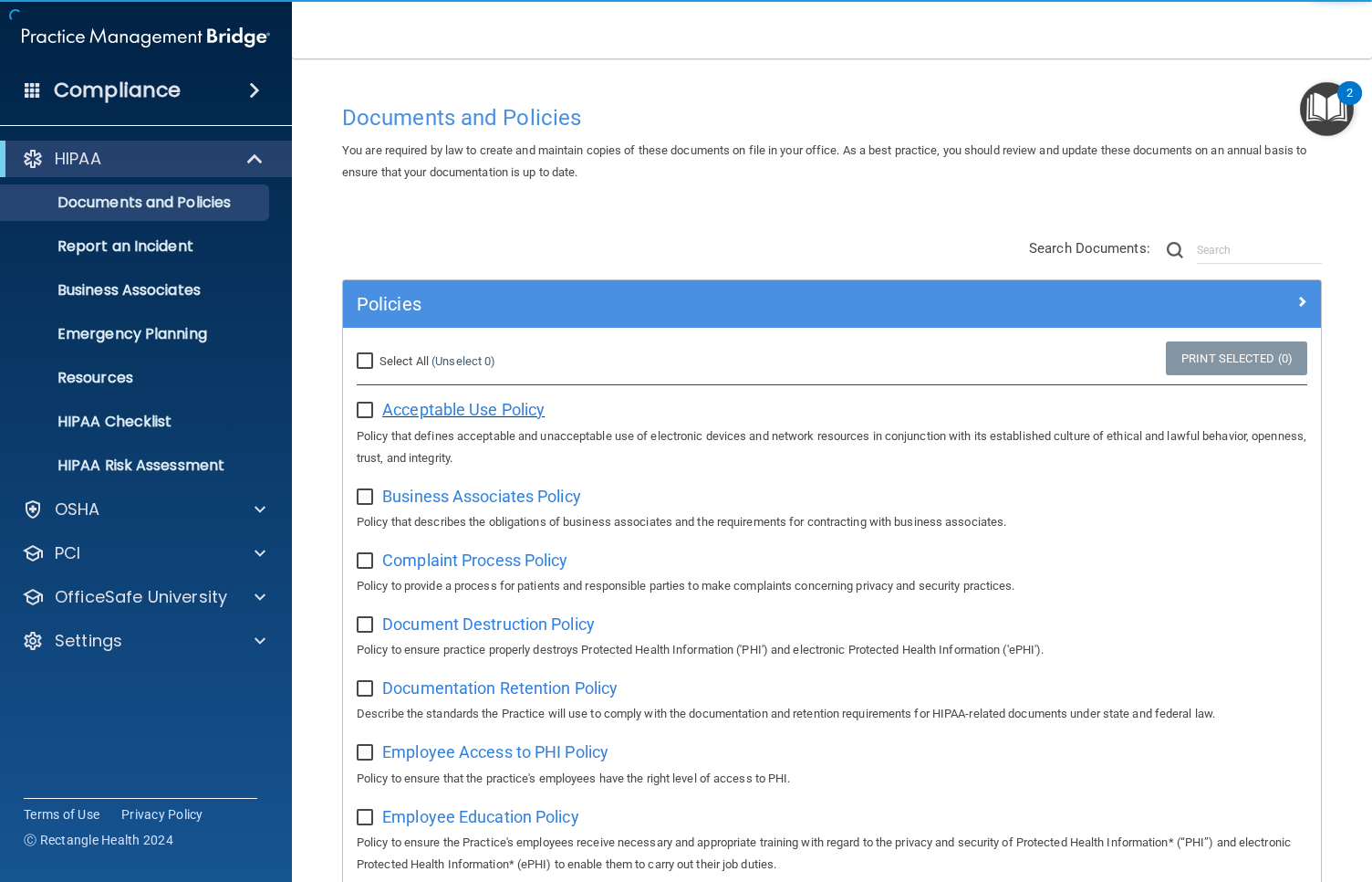
click at [462, 401] on span "Acceptable Use Policy" at bounding box center [464, 409] width 163 height 19
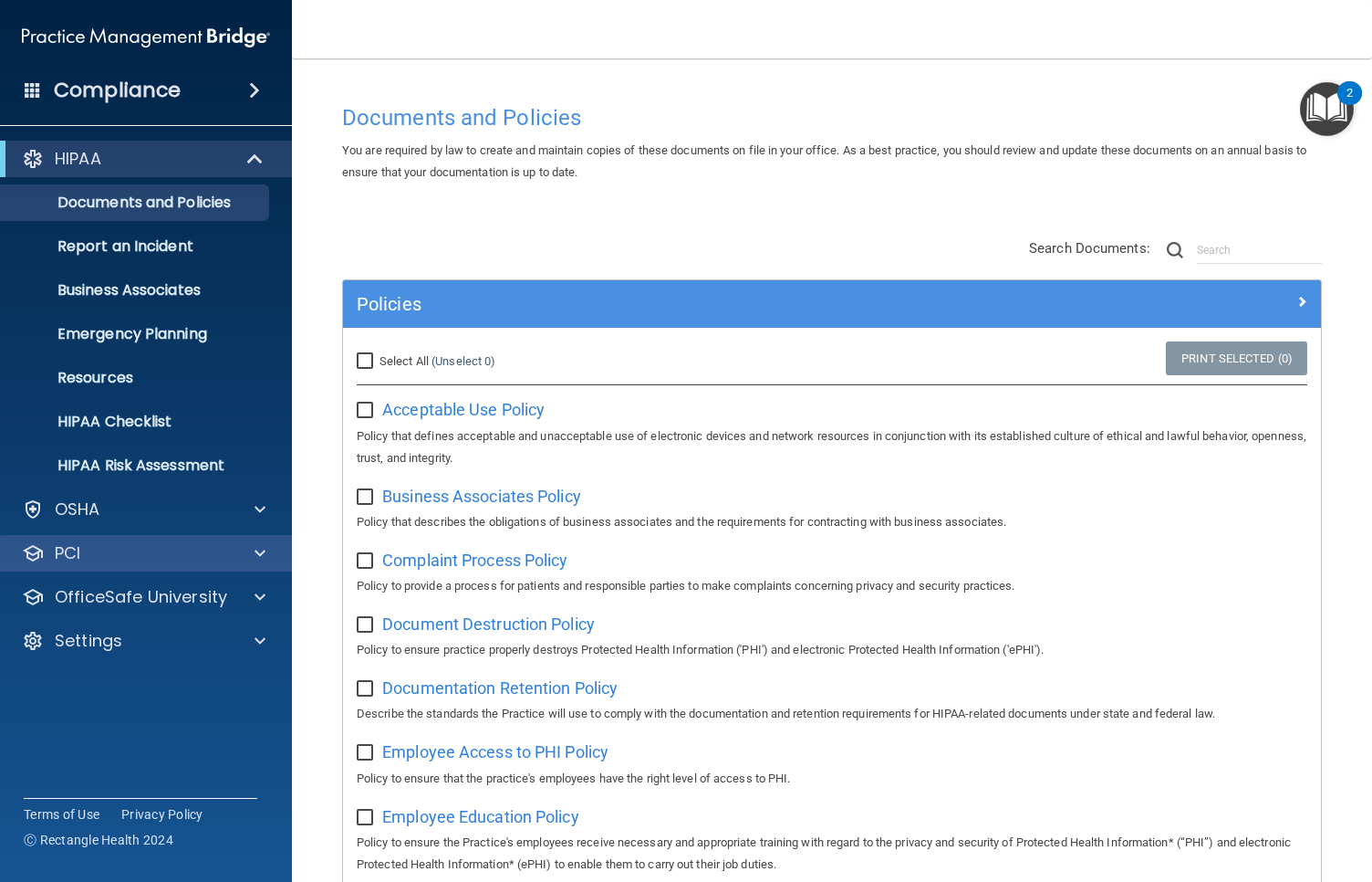
click at [140, 540] on div "PCI" at bounding box center [146, 553] width 293 height 36
click at [158, 562] on div "PCI" at bounding box center [121, 553] width 227 height 22
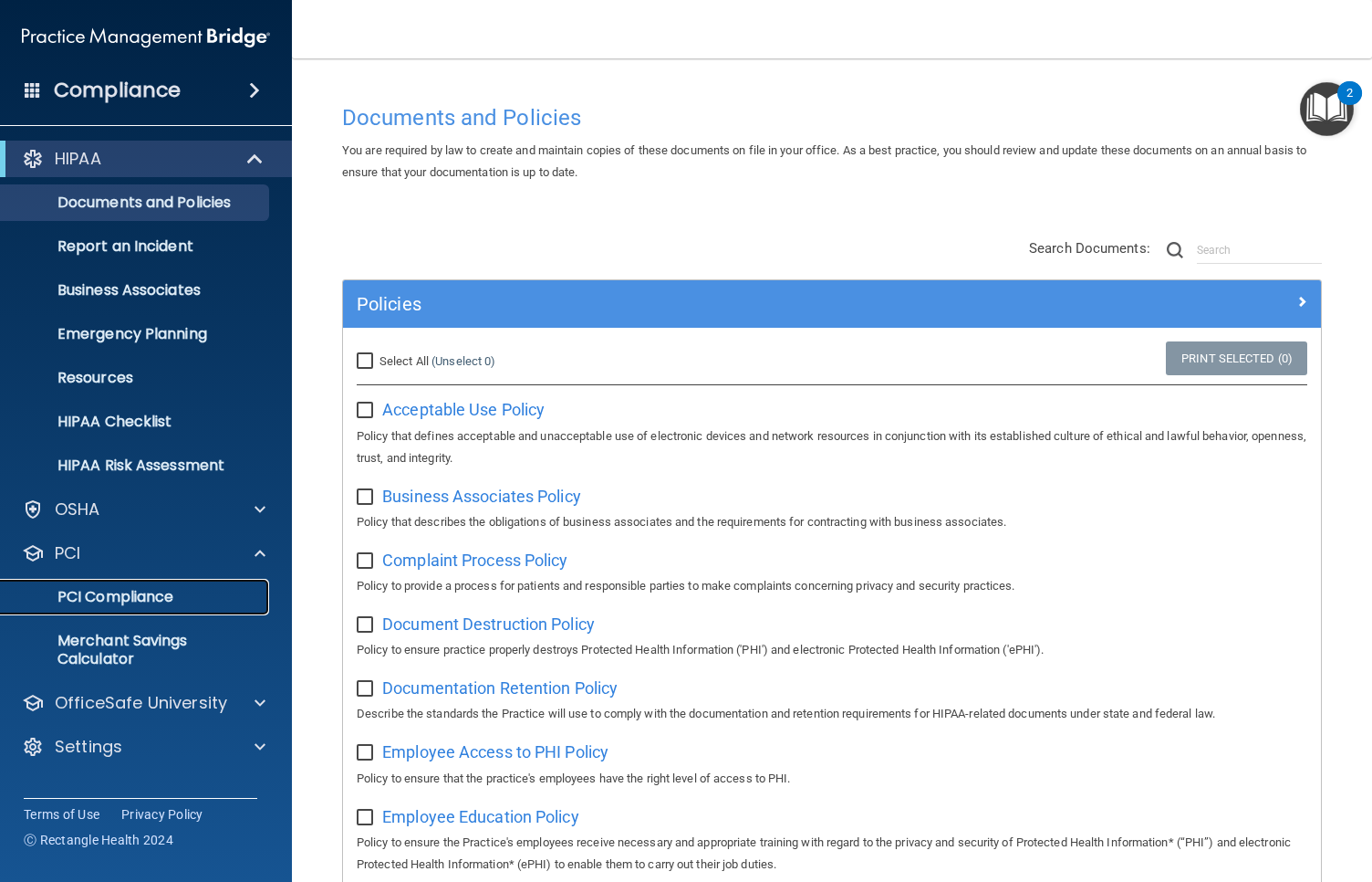
click at [151, 594] on p "PCI Compliance" at bounding box center [136, 597] width 249 height 19
click at [155, 595] on p "PCI Compliance" at bounding box center [136, 597] width 249 height 19
click at [137, 651] on p "Merchant Savings Calculator" at bounding box center [136, 649] width 249 height 36
